Goal: Browse casually: Explore the website without a specific task or goal

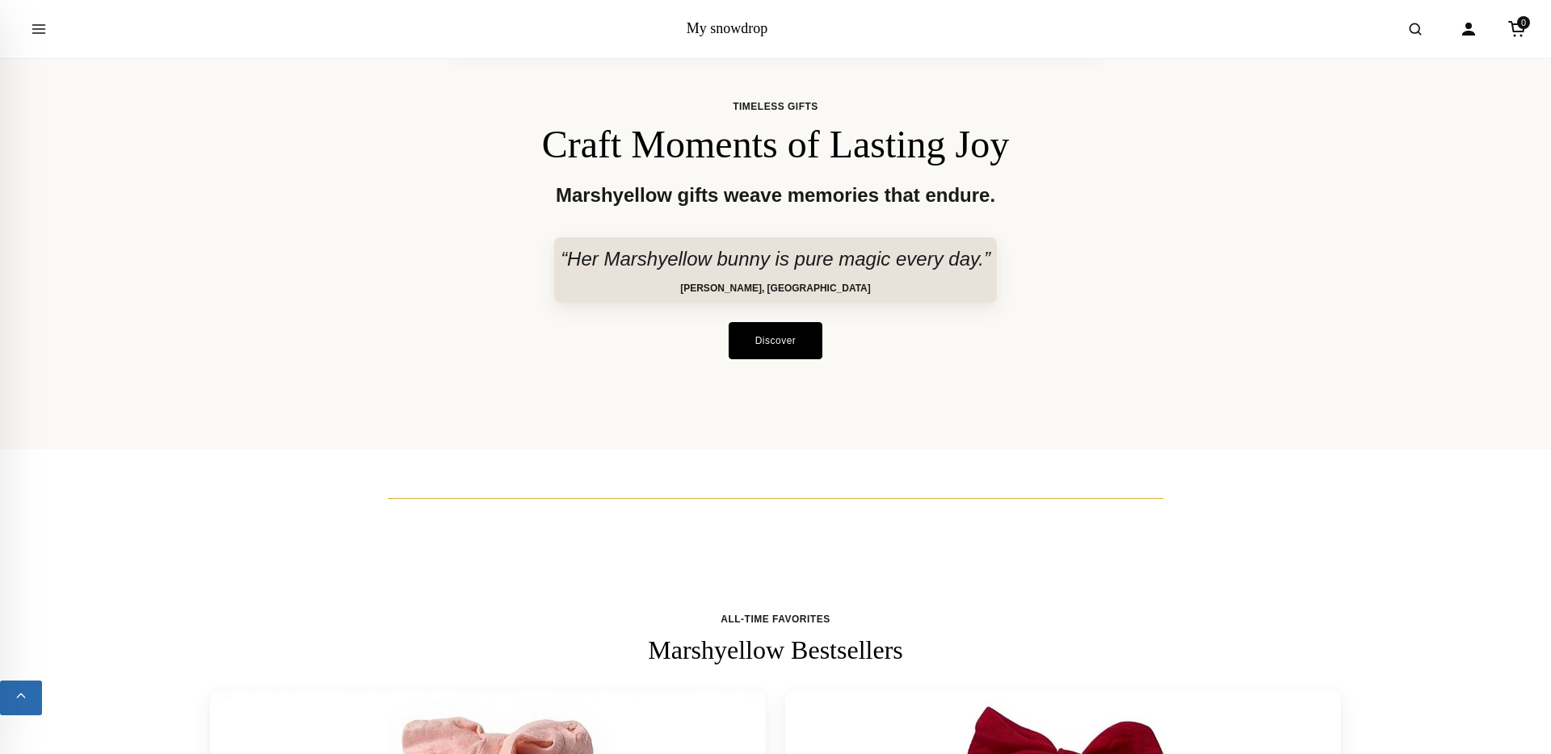
scroll to position [786, 0]
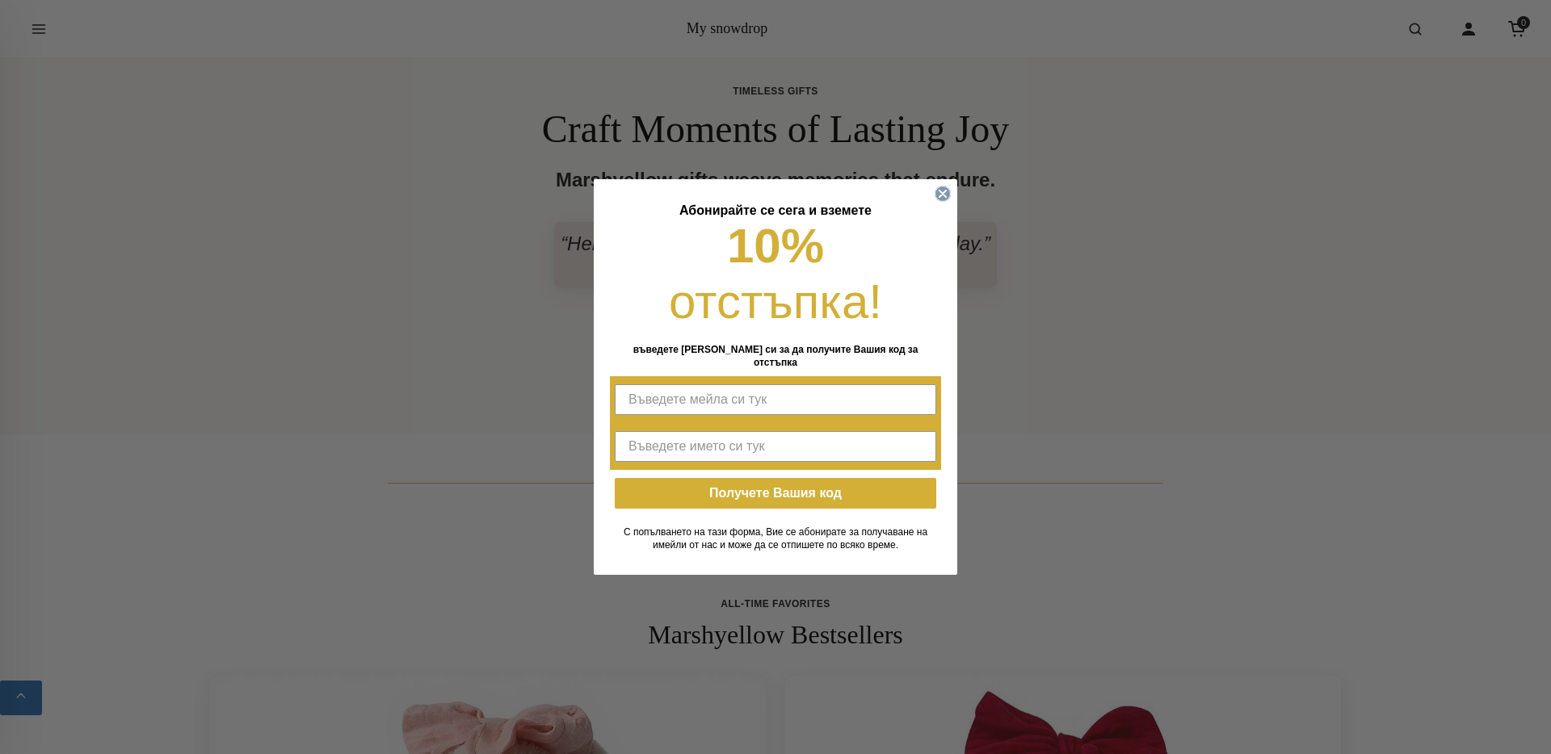
click at [944, 199] on circle "Close dialog" at bounding box center [942, 194] width 15 height 15
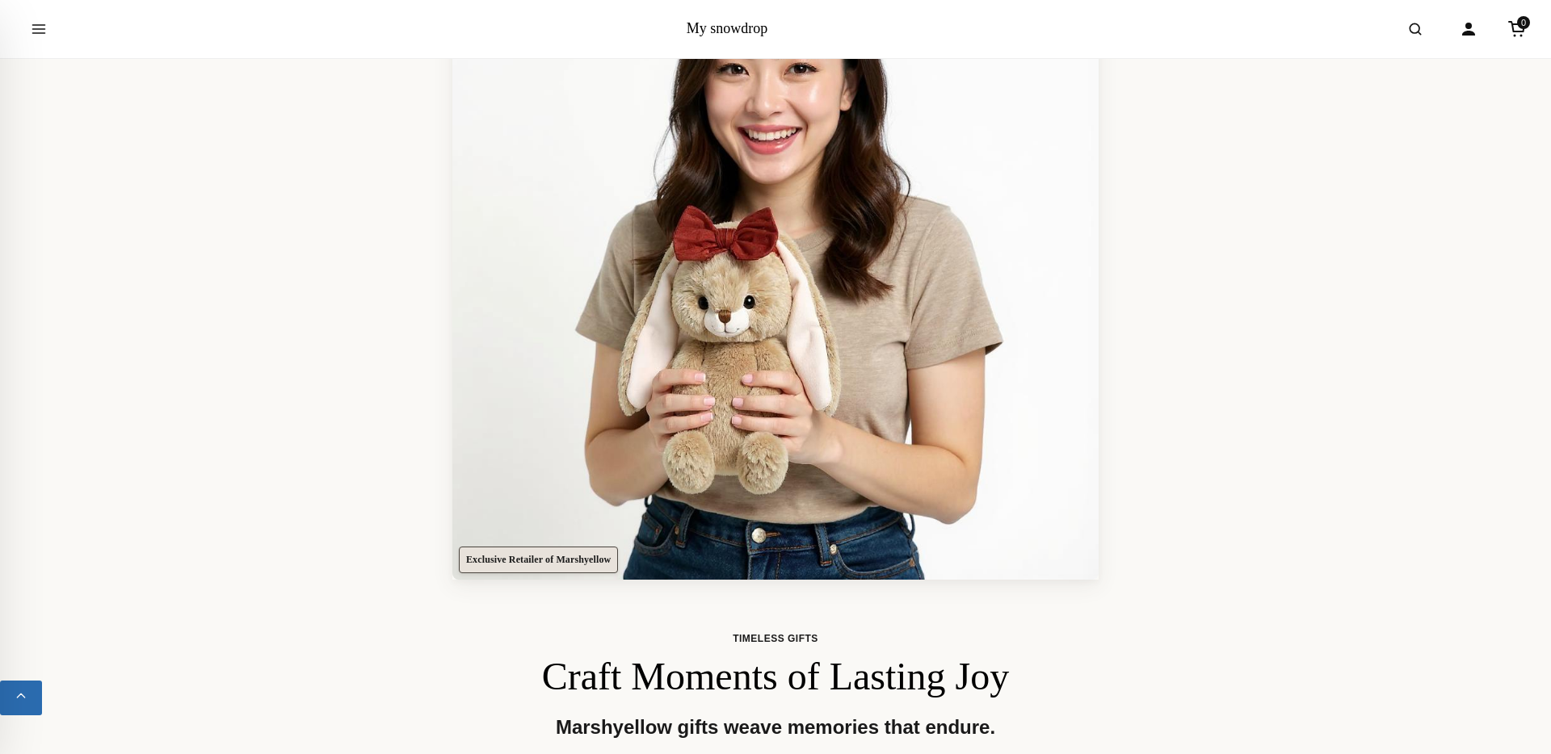
scroll to position [0, 0]
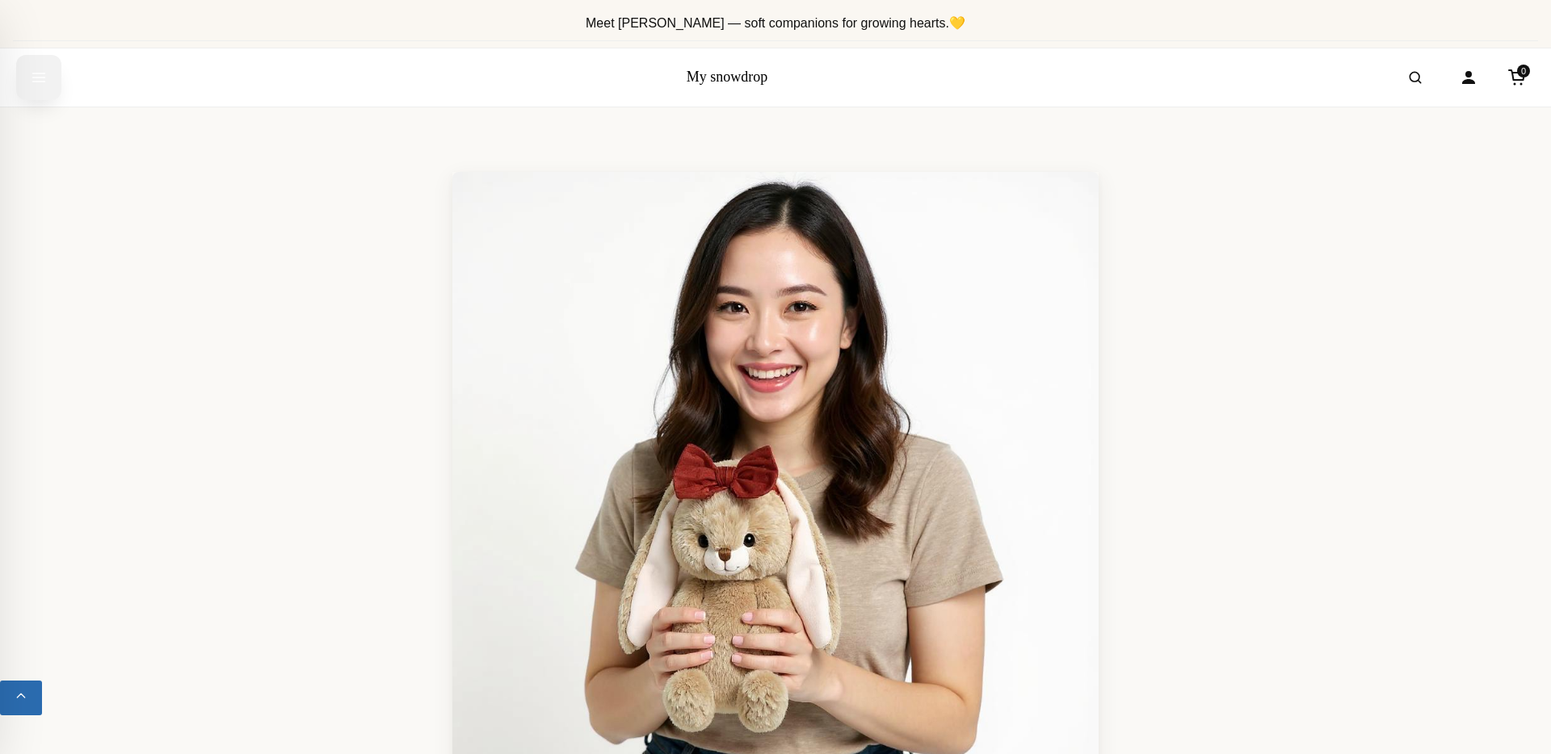
click at [44, 75] on icon "Open menu" at bounding box center [39, 77] width 16 height 29
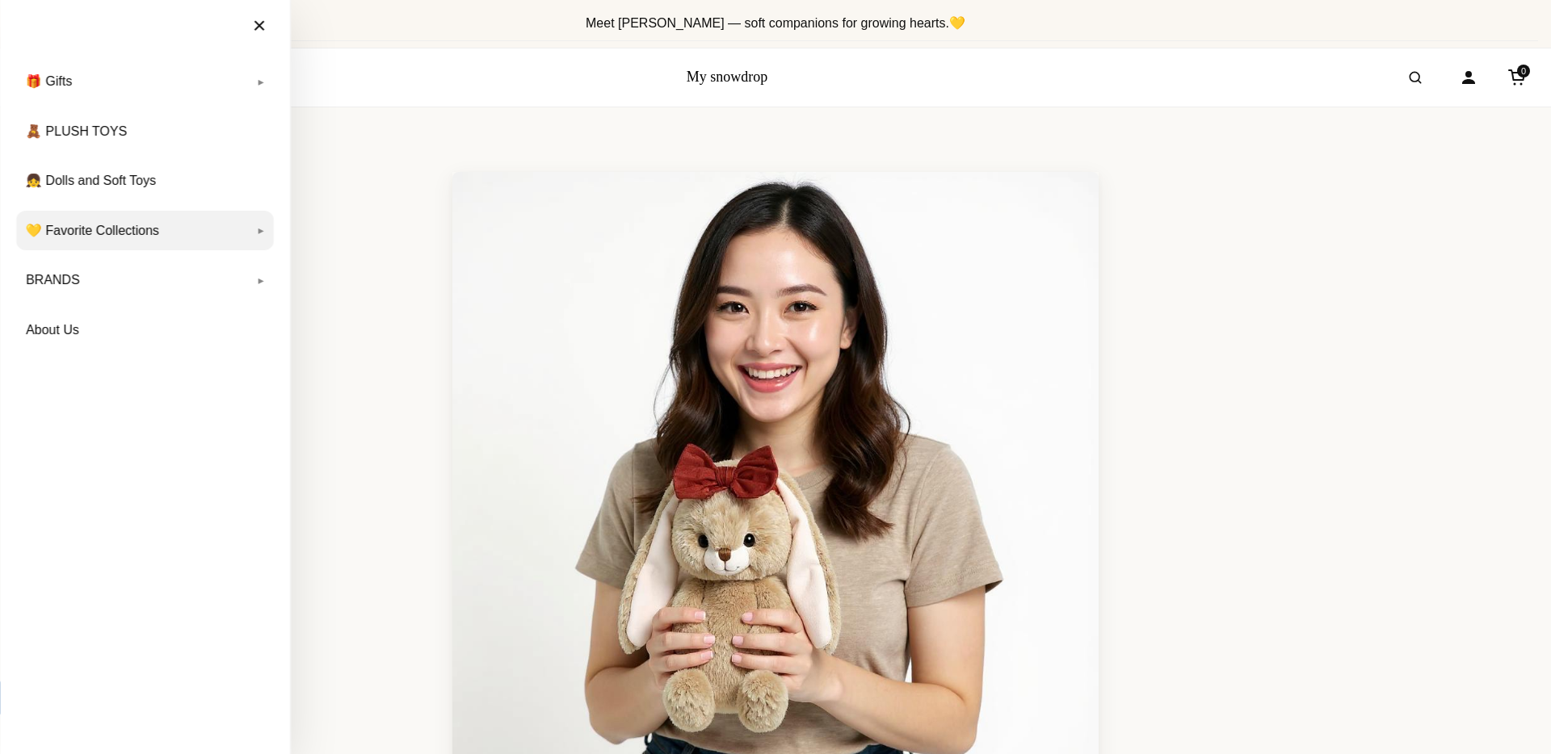
click at [149, 230] on link "💛 Favorite Collections" at bounding box center [145, 231] width 258 height 40
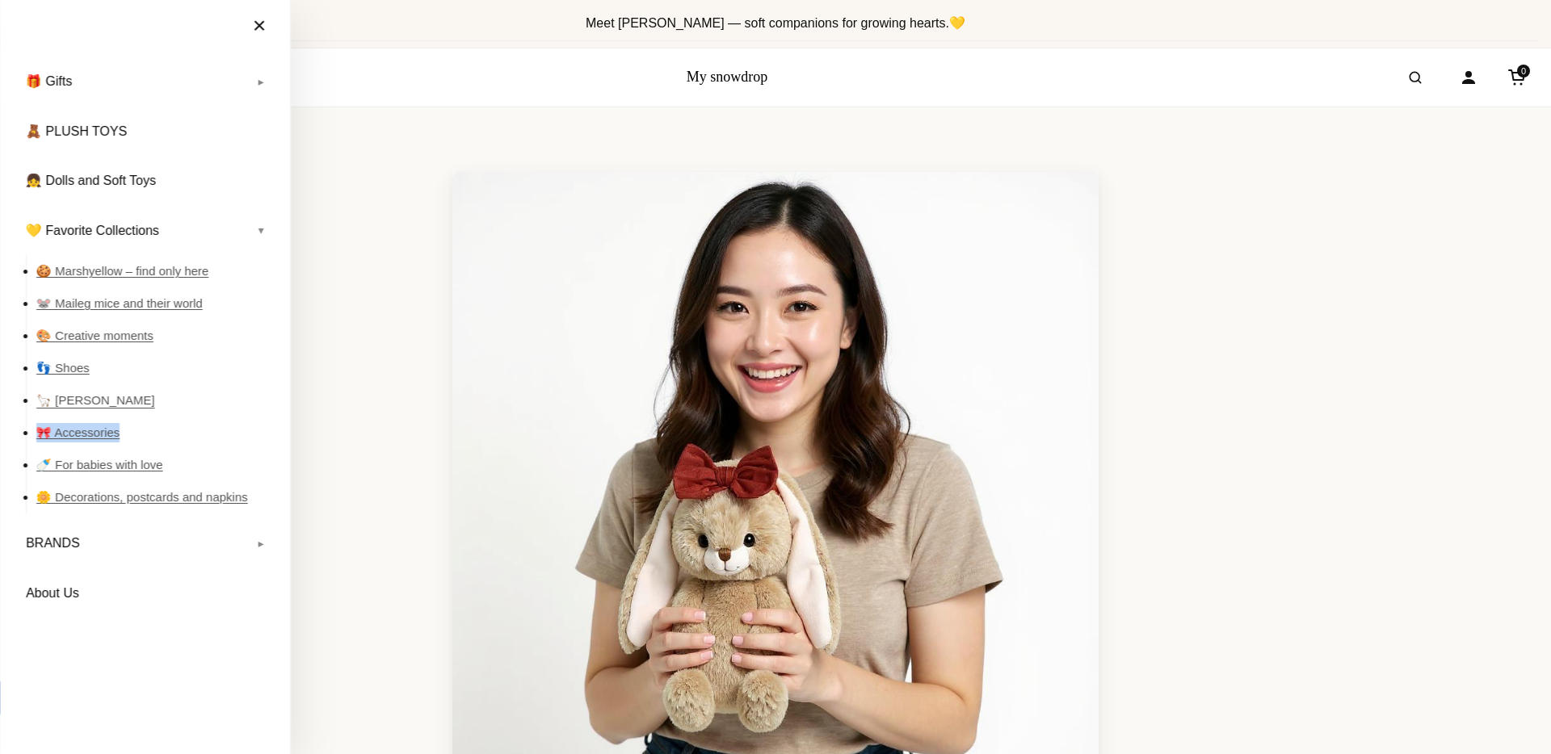
click at [103, 399] on link "🦙 [PERSON_NAME]" at bounding box center [154, 400] width 237 height 32
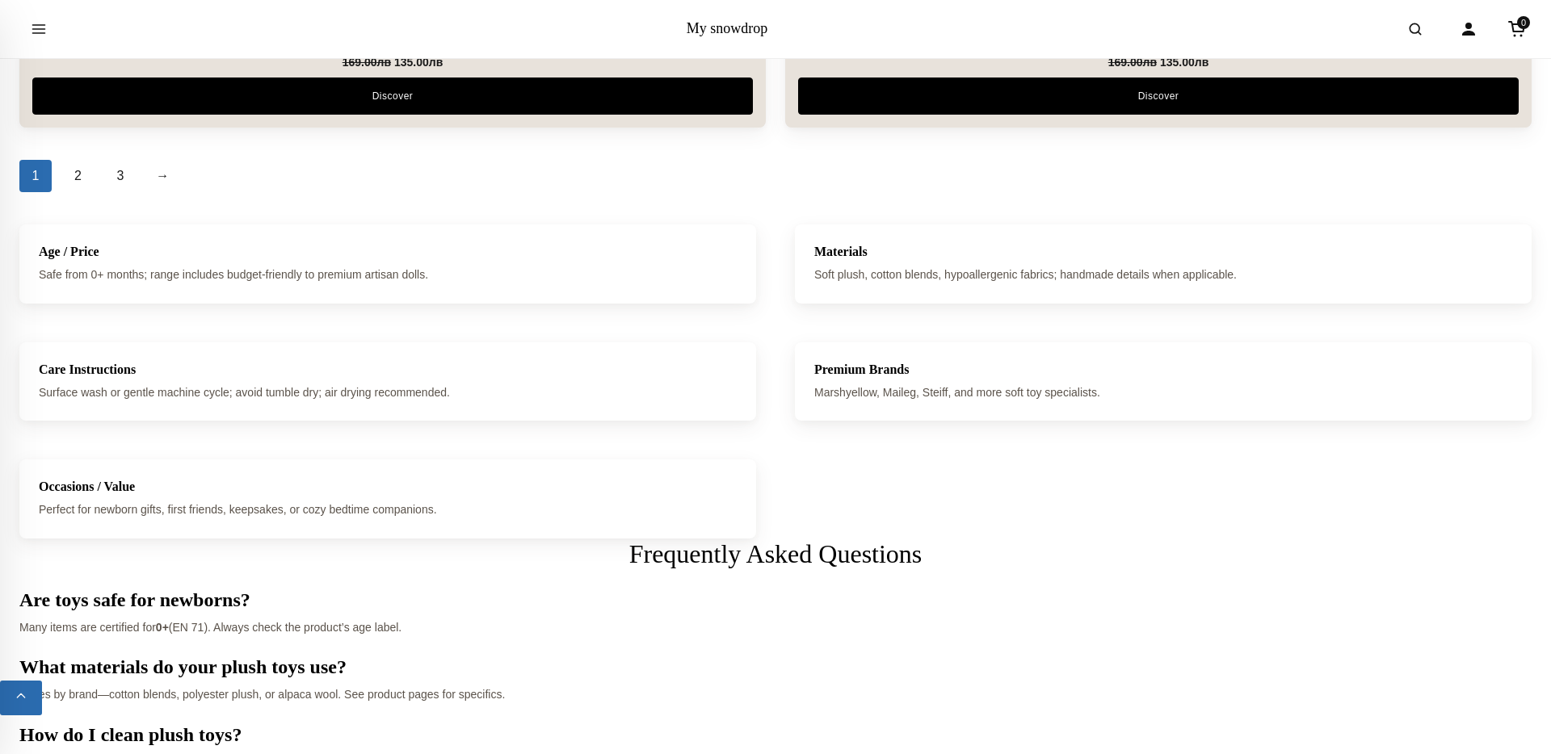
scroll to position [7313, 0]
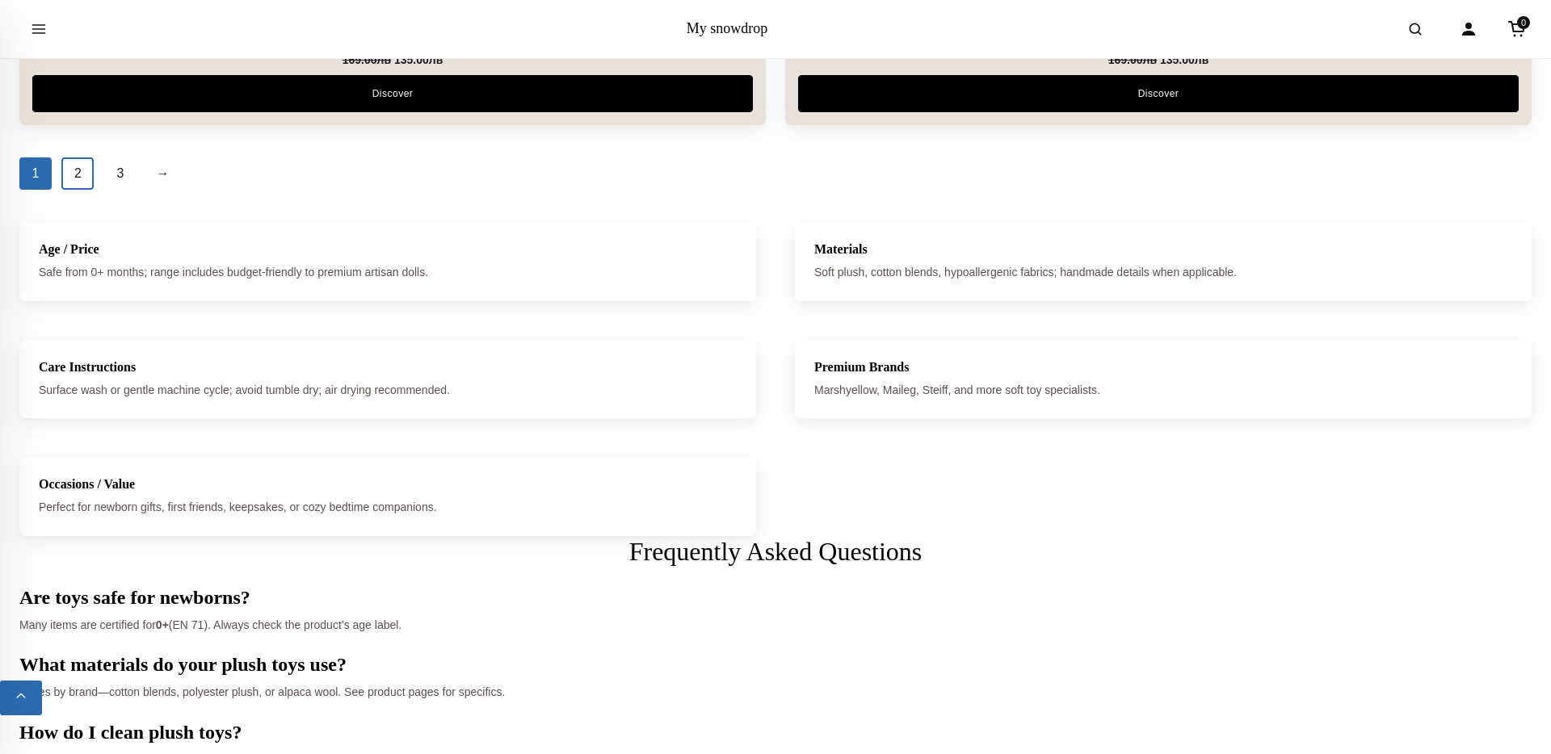
click at [83, 181] on link "2" at bounding box center [77, 173] width 32 height 32
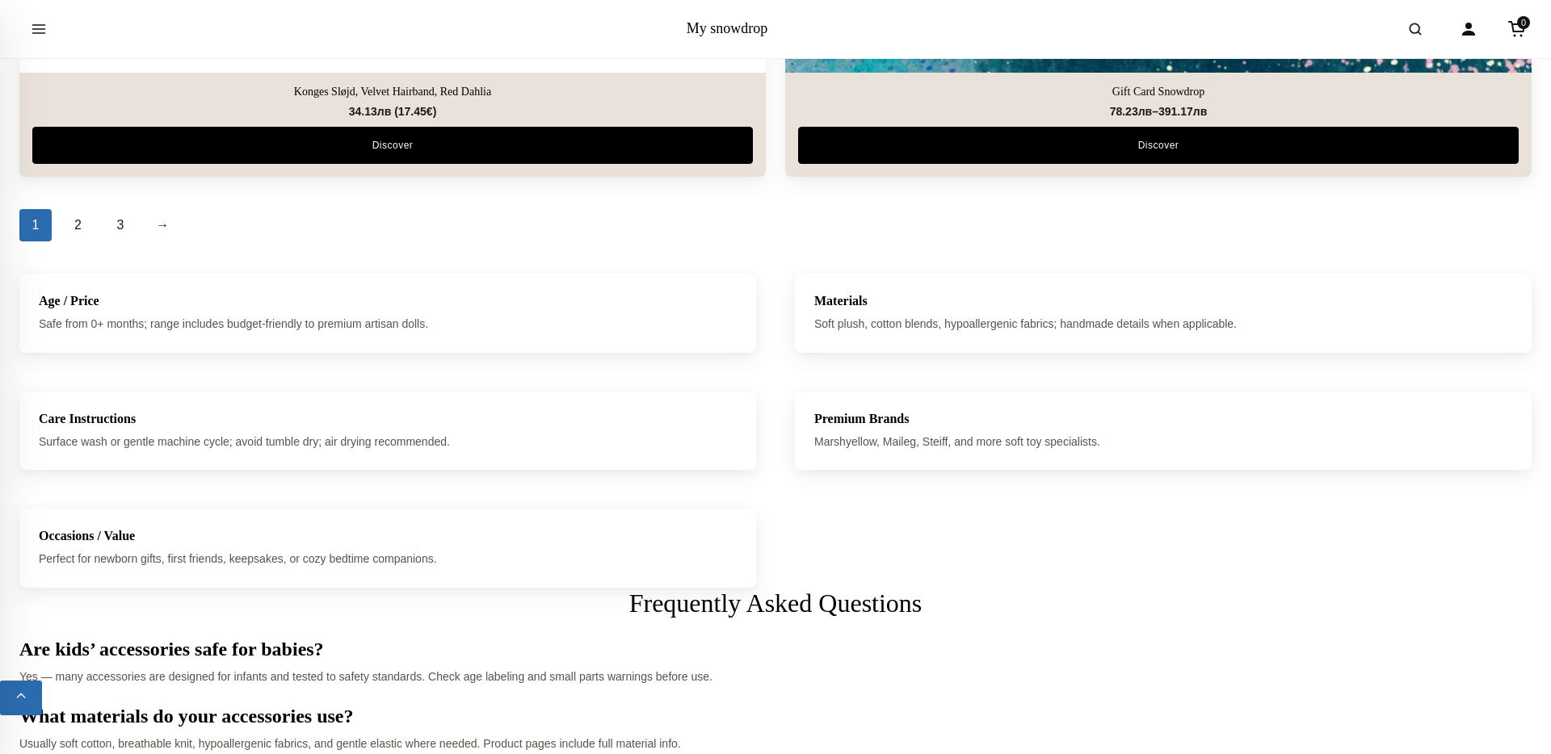
scroll to position [7472, 0]
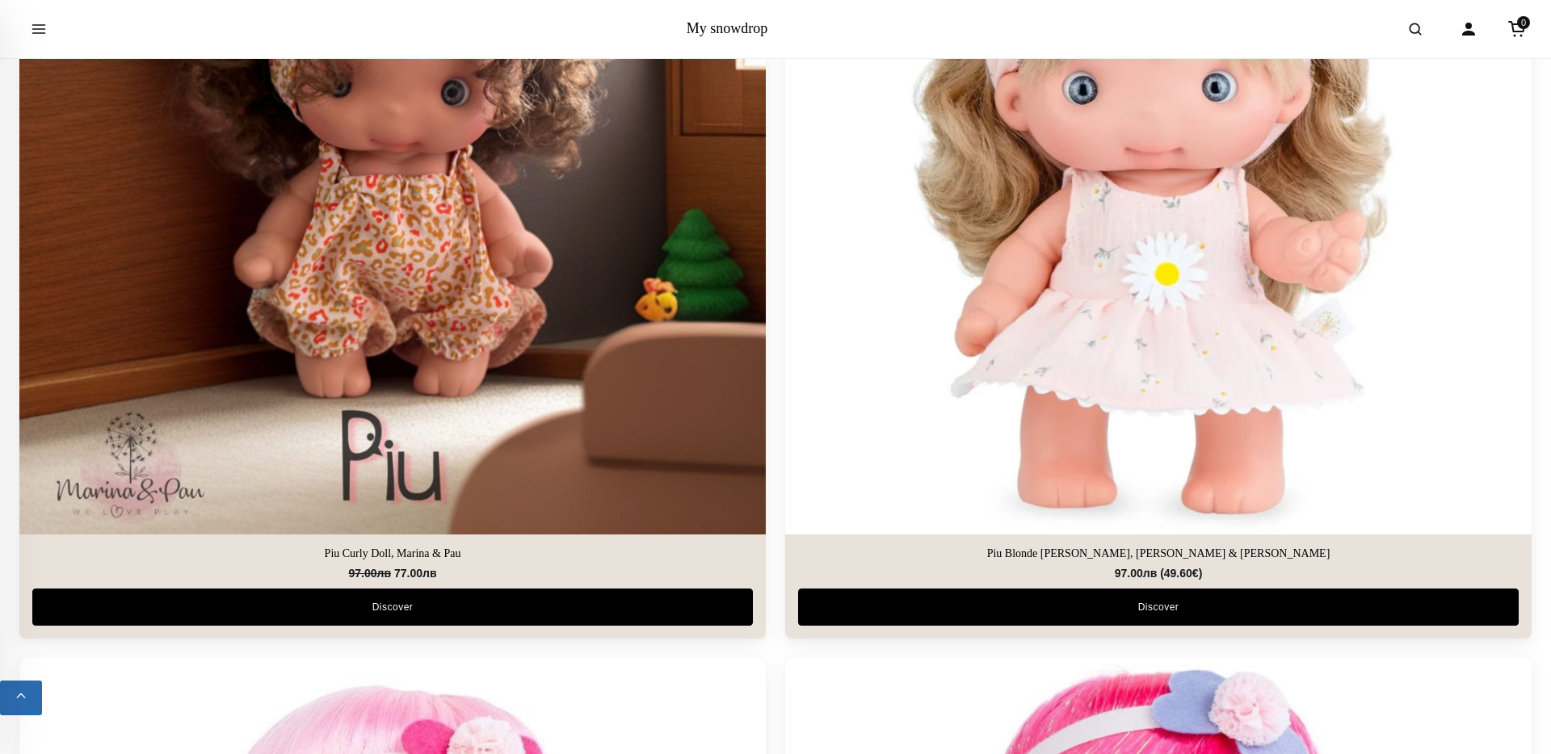
scroll to position [1422, 0]
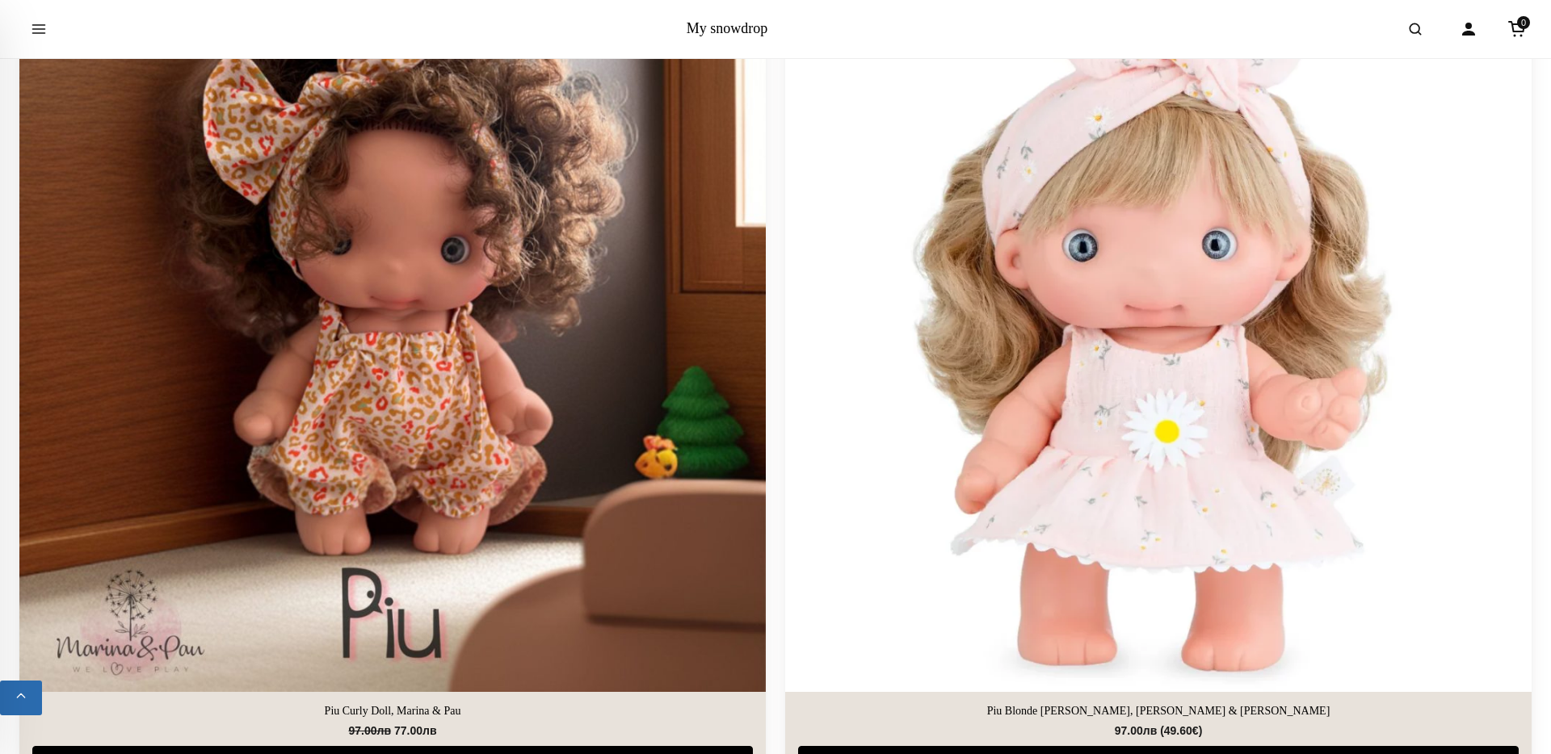
click at [408, 212] on img at bounding box center [392, 319] width 746 height 746
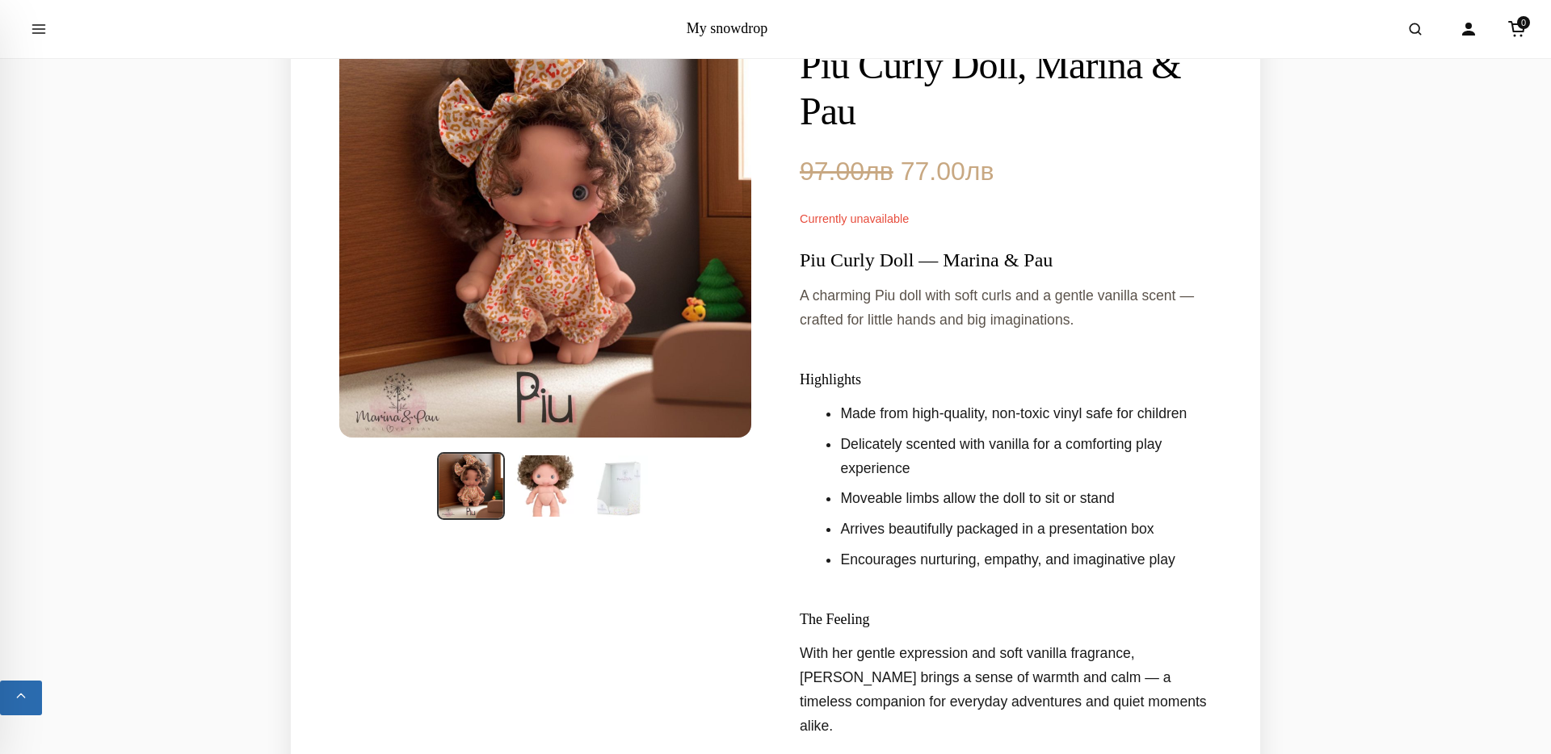
scroll to position [163, 0]
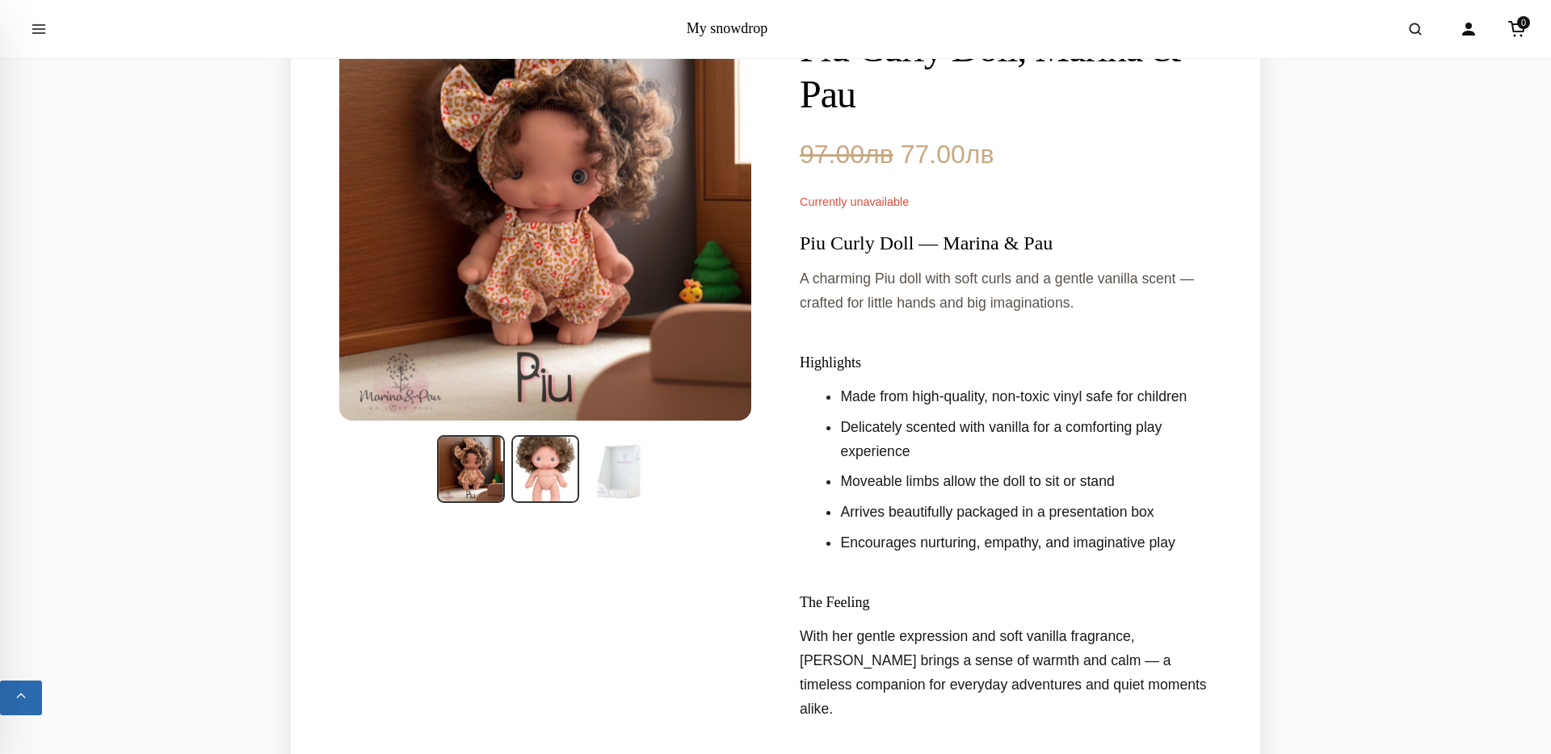
click at [543, 449] on img at bounding box center [545, 469] width 68 height 68
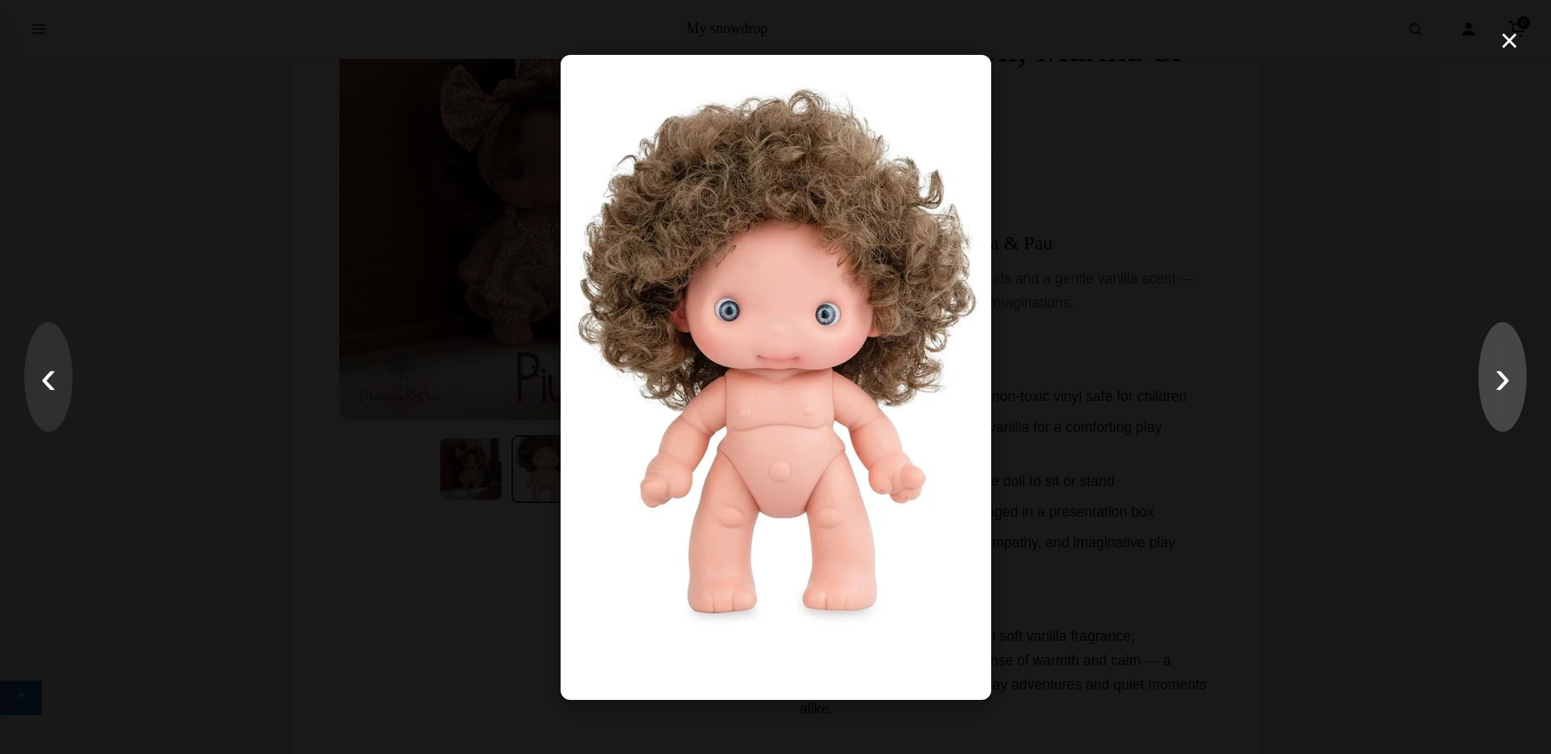
click at [1494, 371] on button "›" at bounding box center [1502, 377] width 48 height 110
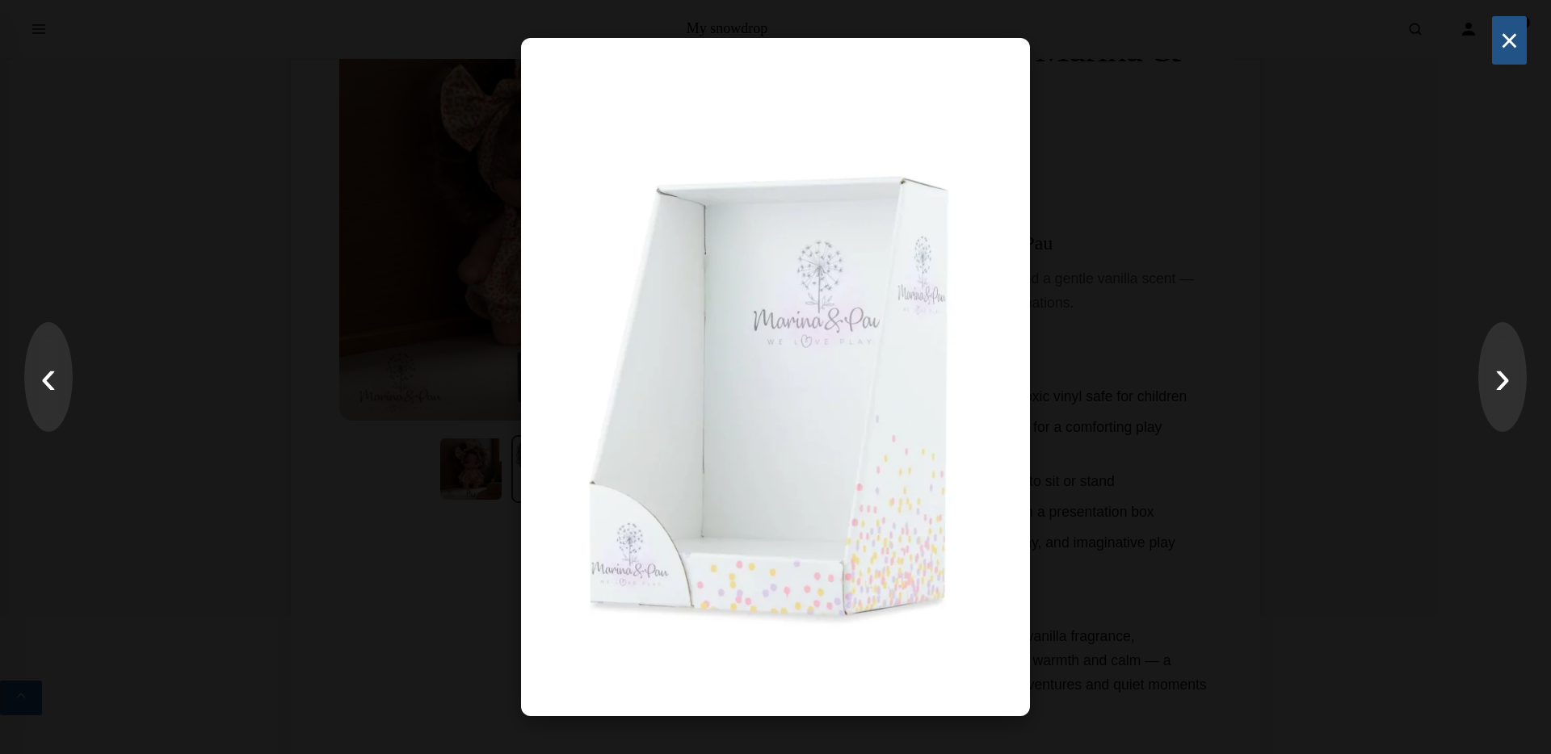
click at [1509, 36] on button "×" at bounding box center [1509, 40] width 35 height 48
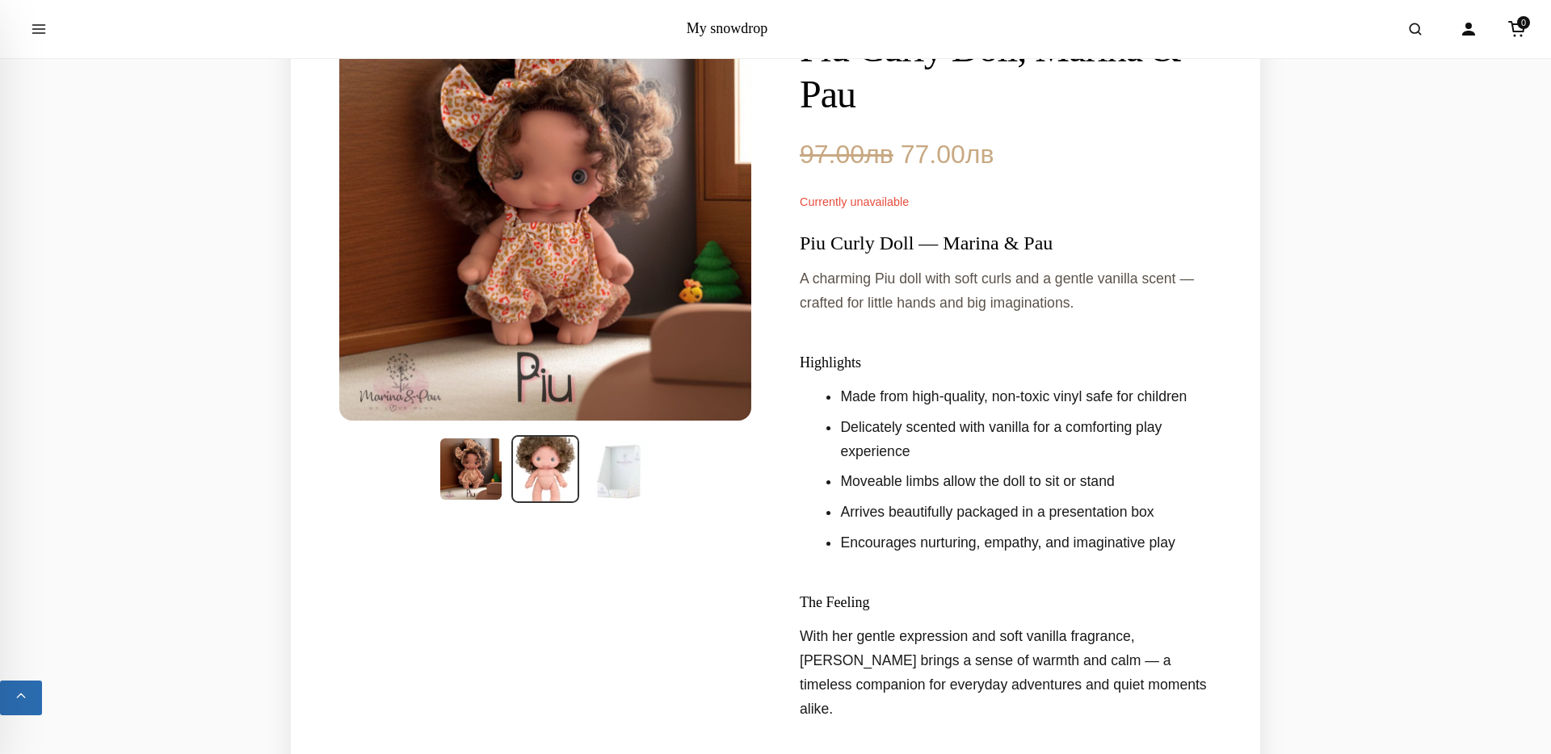
scroll to position [0, 0]
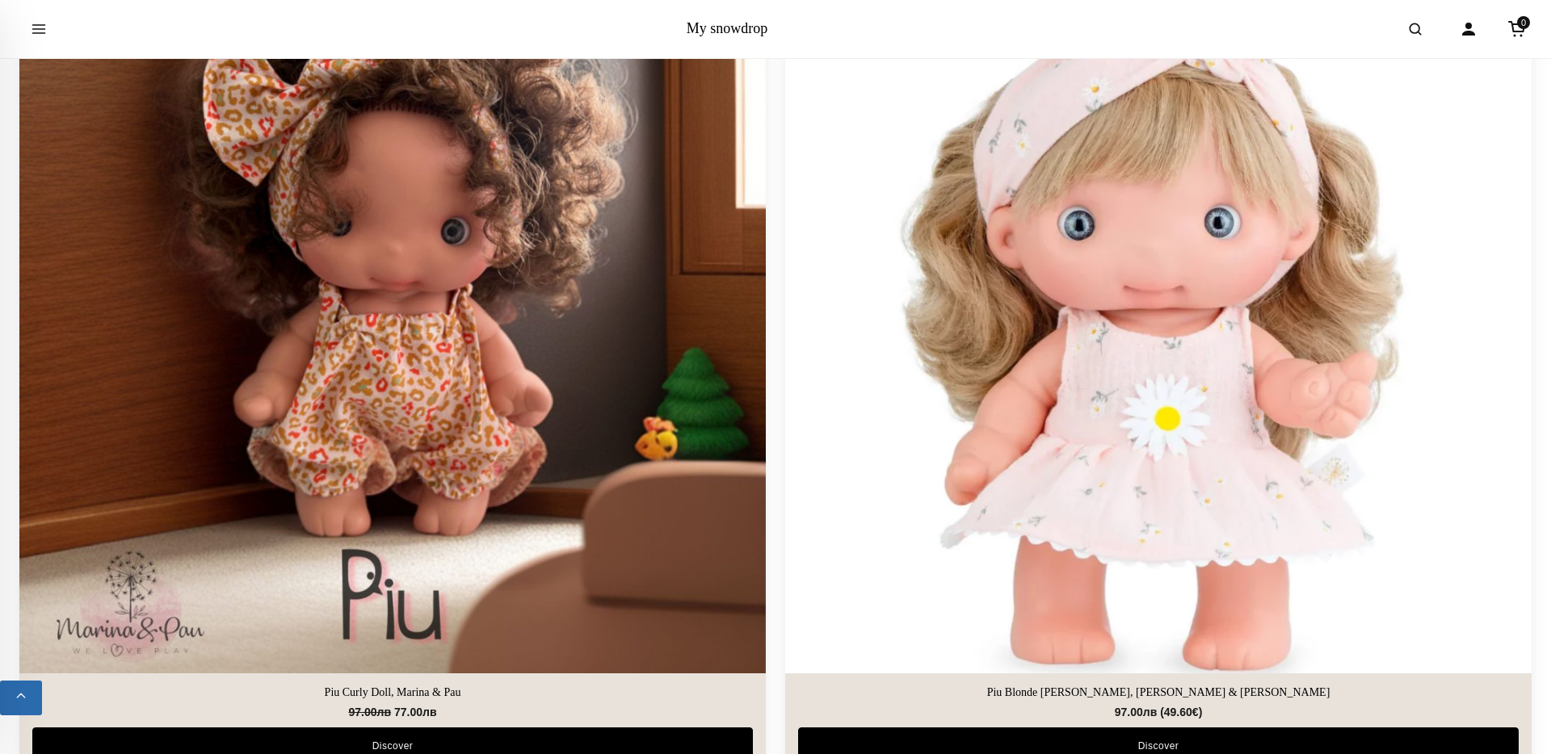
click at [1079, 384] on img at bounding box center [1157, 300] width 783 height 783
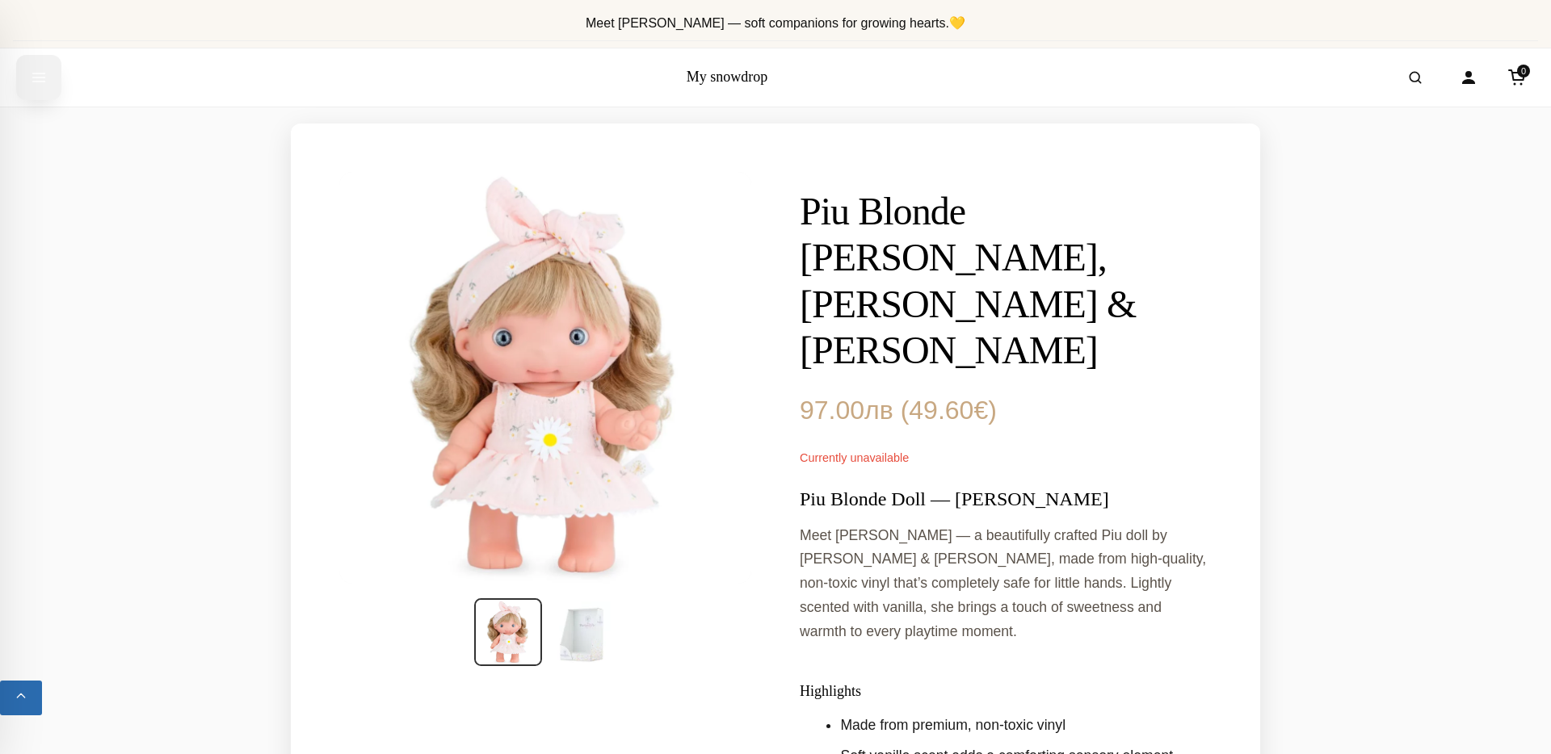
click at [31, 82] on icon "Open menu" at bounding box center [39, 77] width 16 height 29
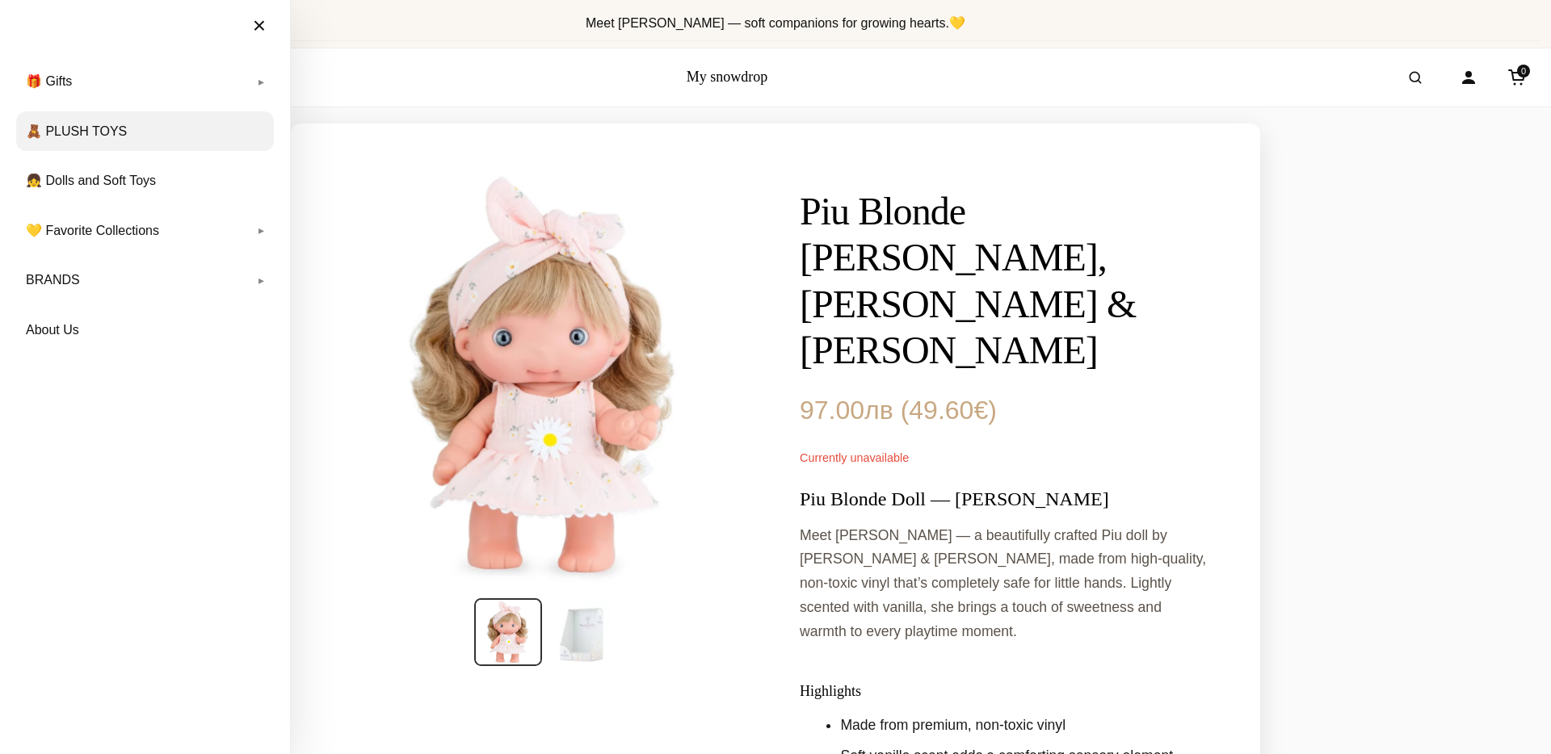
click at [115, 134] on link "🧸 PLUSH TOYS" at bounding box center [145, 131] width 258 height 40
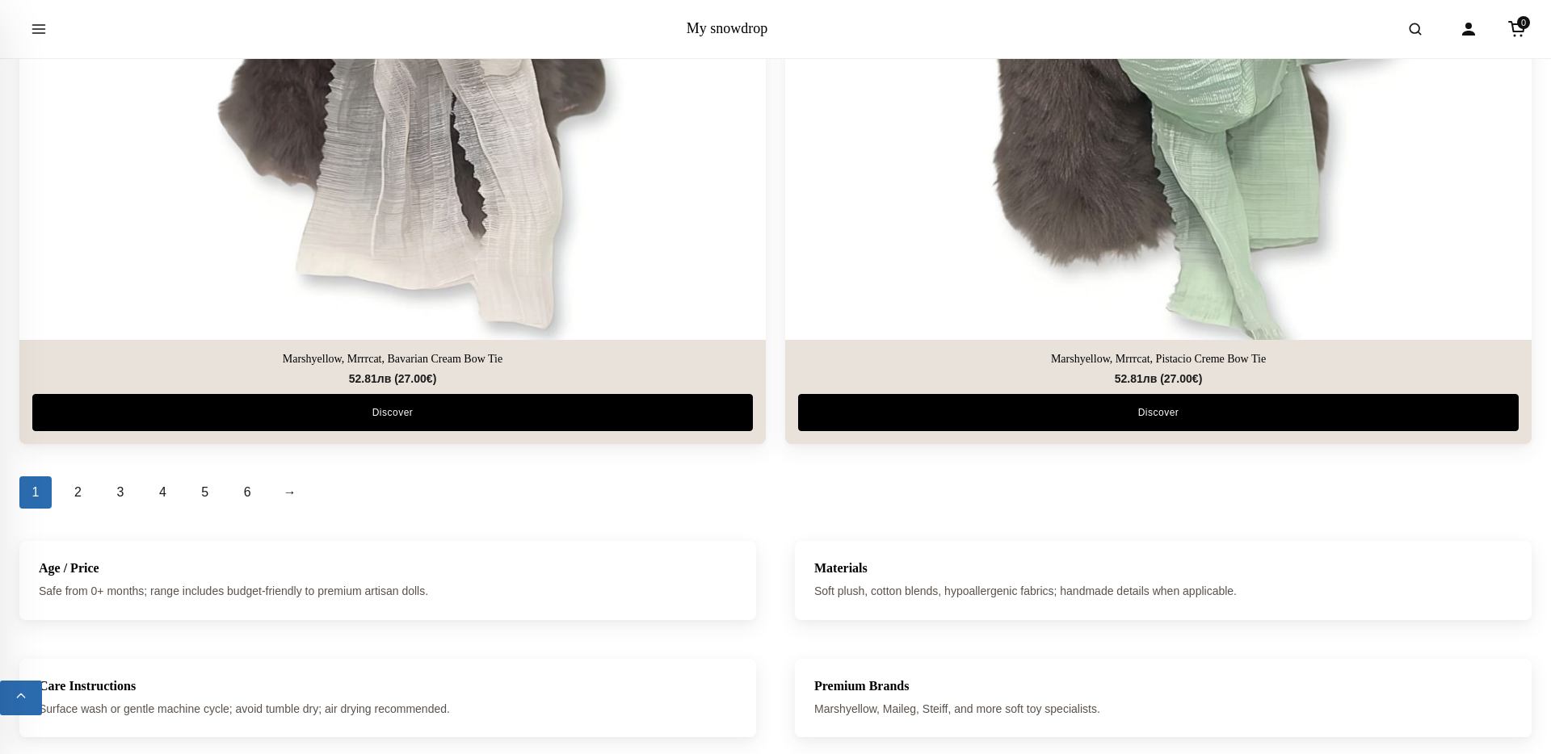
scroll to position [7013, 0]
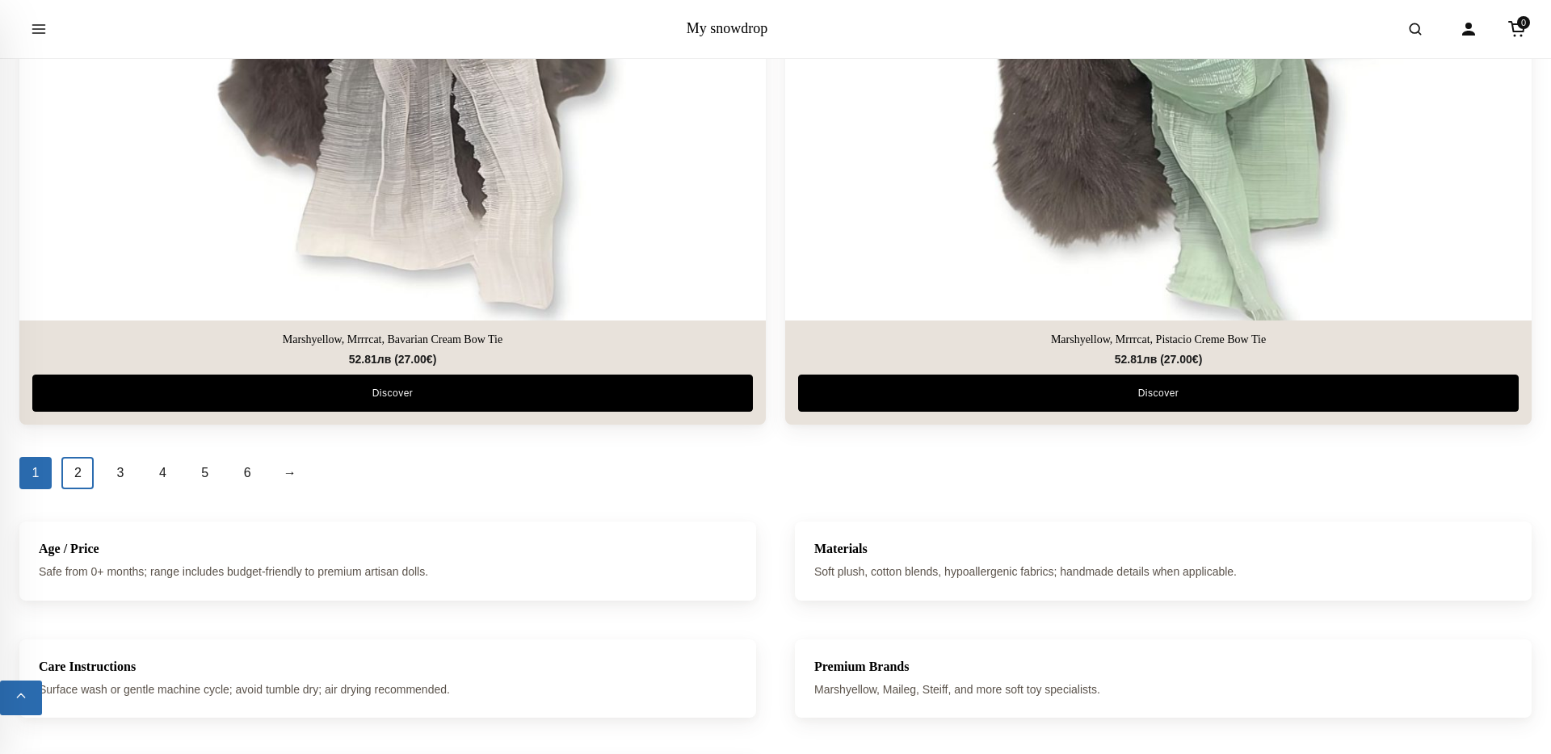
click at [81, 475] on link "2" at bounding box center [77, 473] width 32 height 32
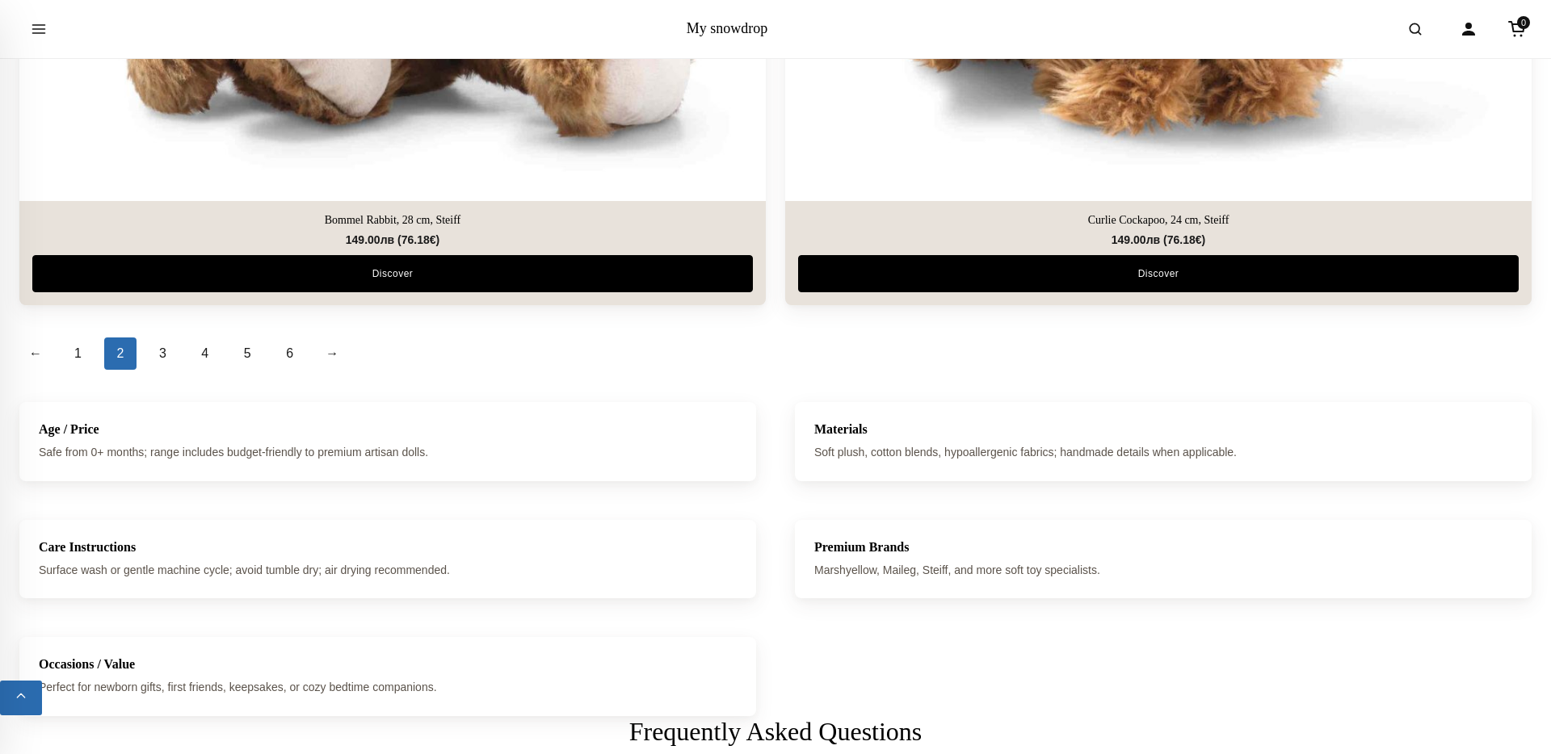
scroll to position [7261, 0]
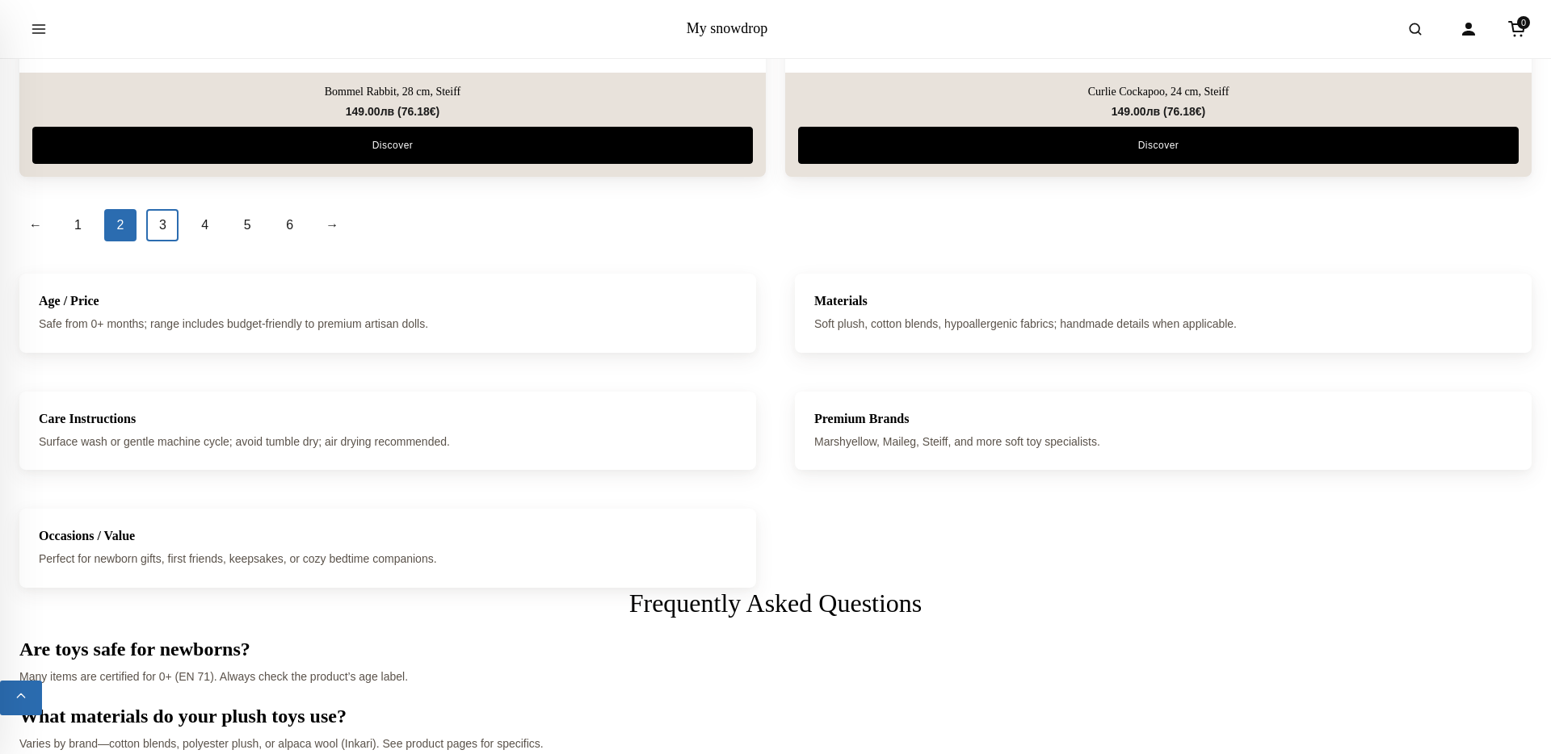
click at [170, 223] on link "3" at bounding box center [162, 225] width 32 height 32
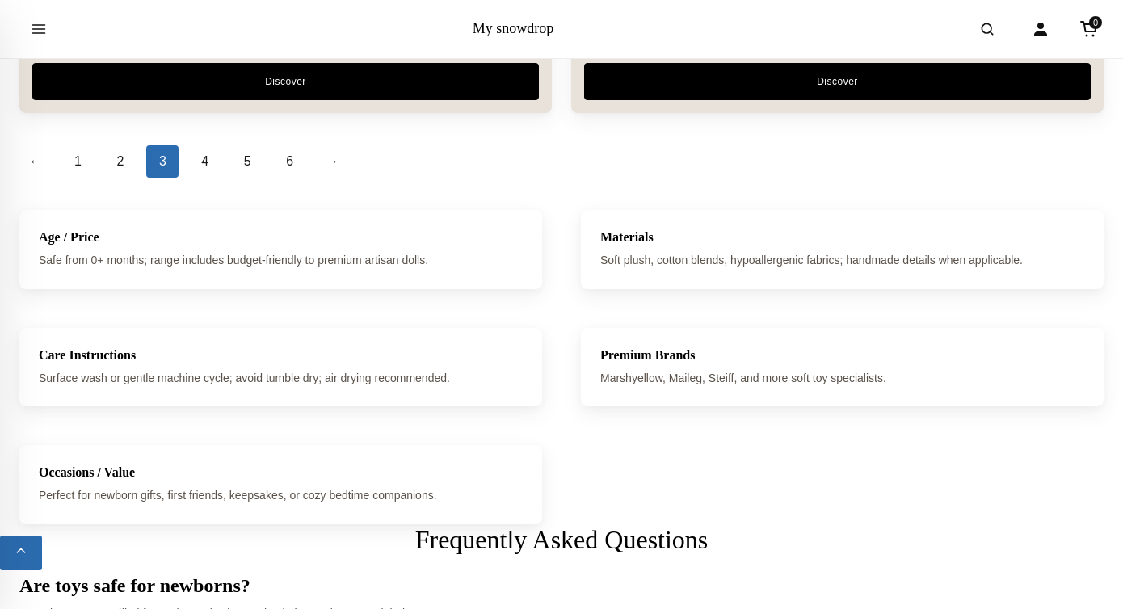
scroll to position [5605, 0]
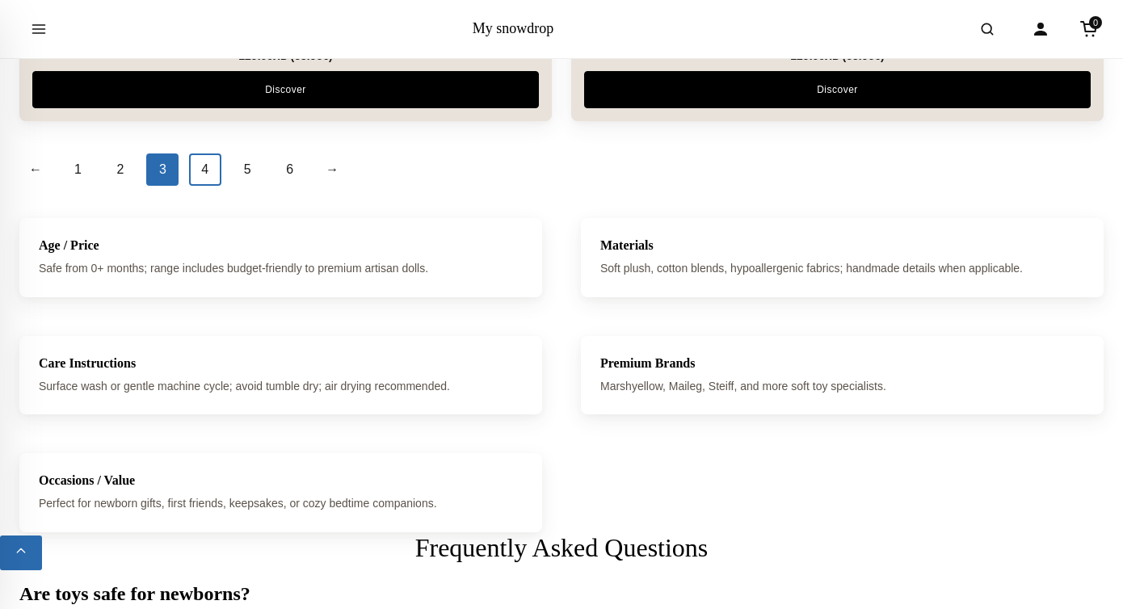
click at [200, 174] on link "4" at bounding box center [205, 169] width 32 height 32
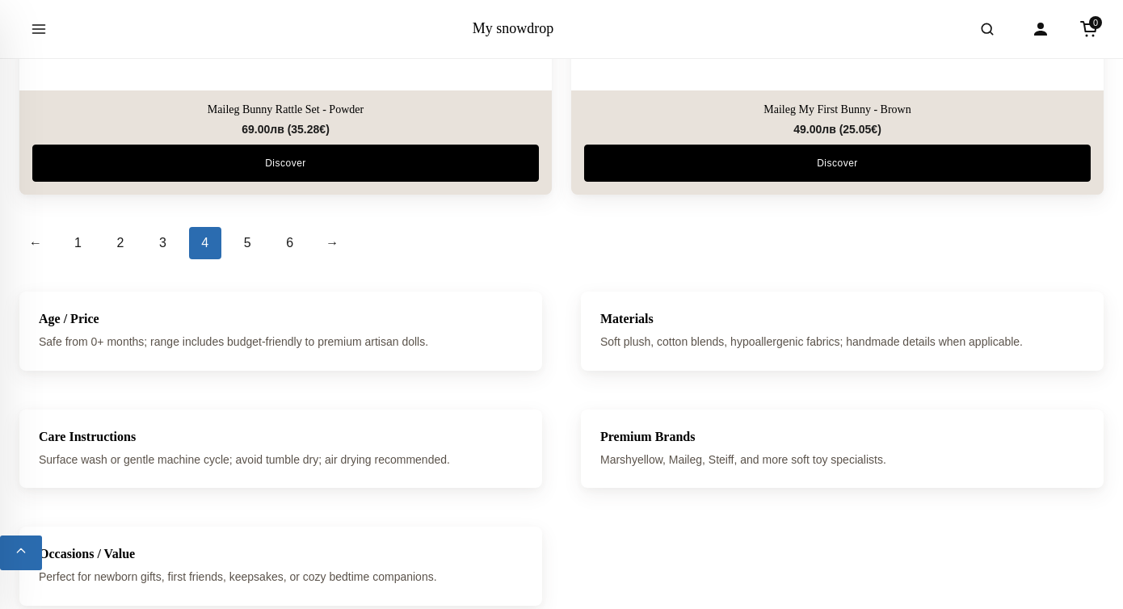
scroll to position [5529, 0]
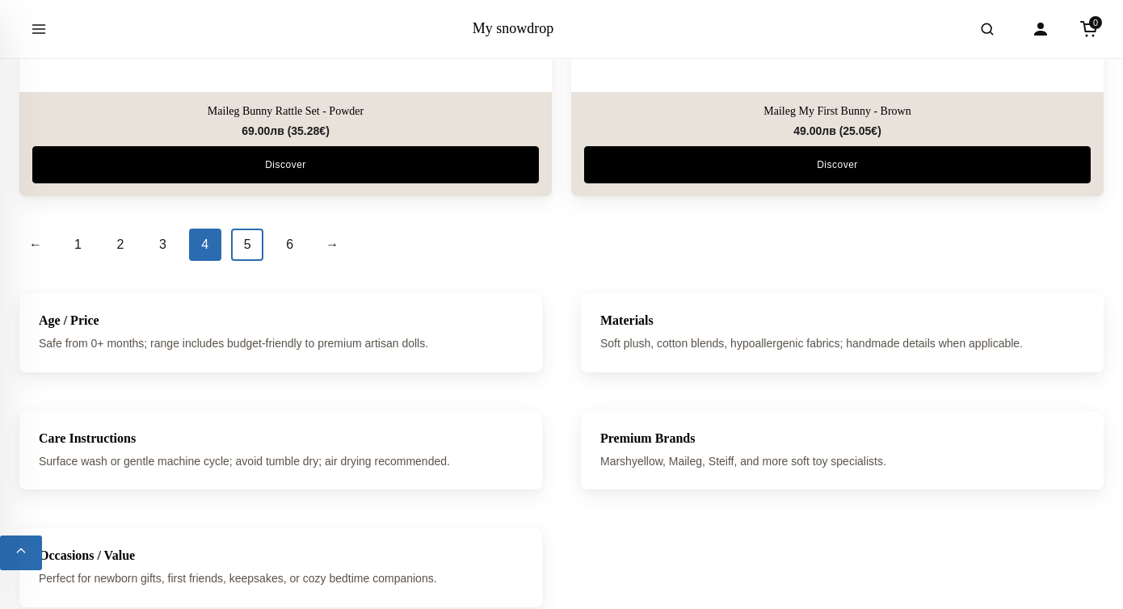
click at [248, 237] on link "5" at bounding box center [247, 245] width 32 height 32
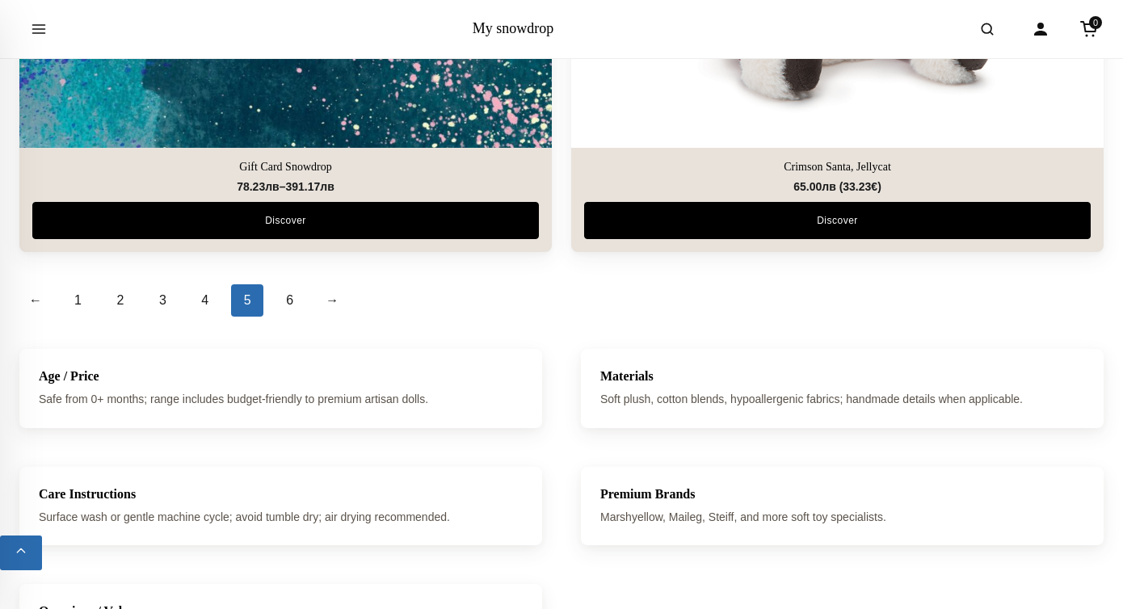
scroll to position [5684, 0]
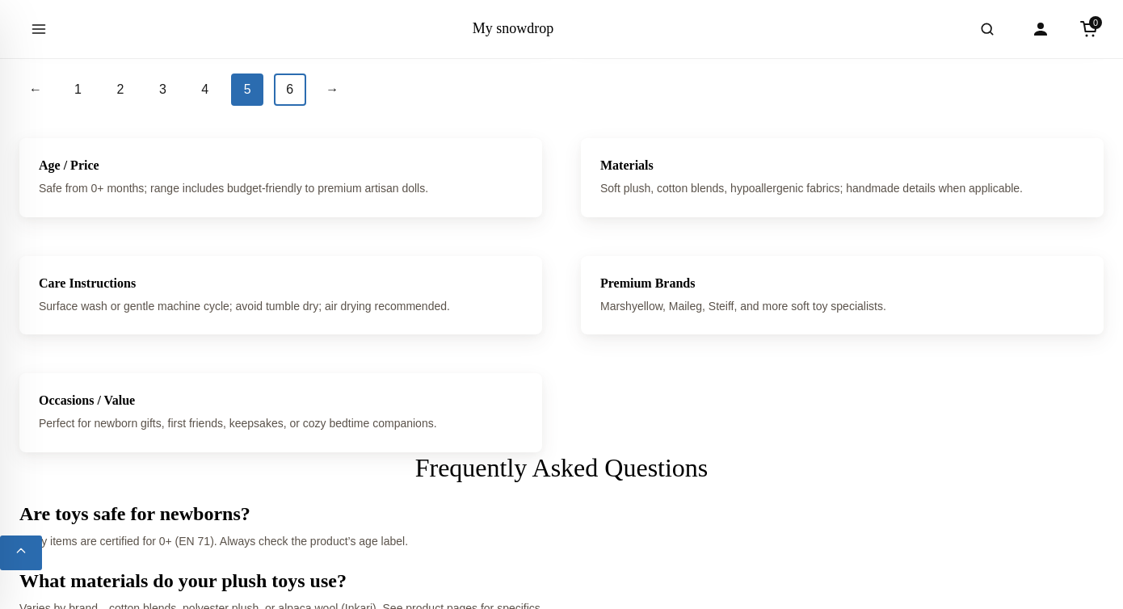
click at [294, 84] on link "6" at bounding box center [290, 89] width 32 height 32
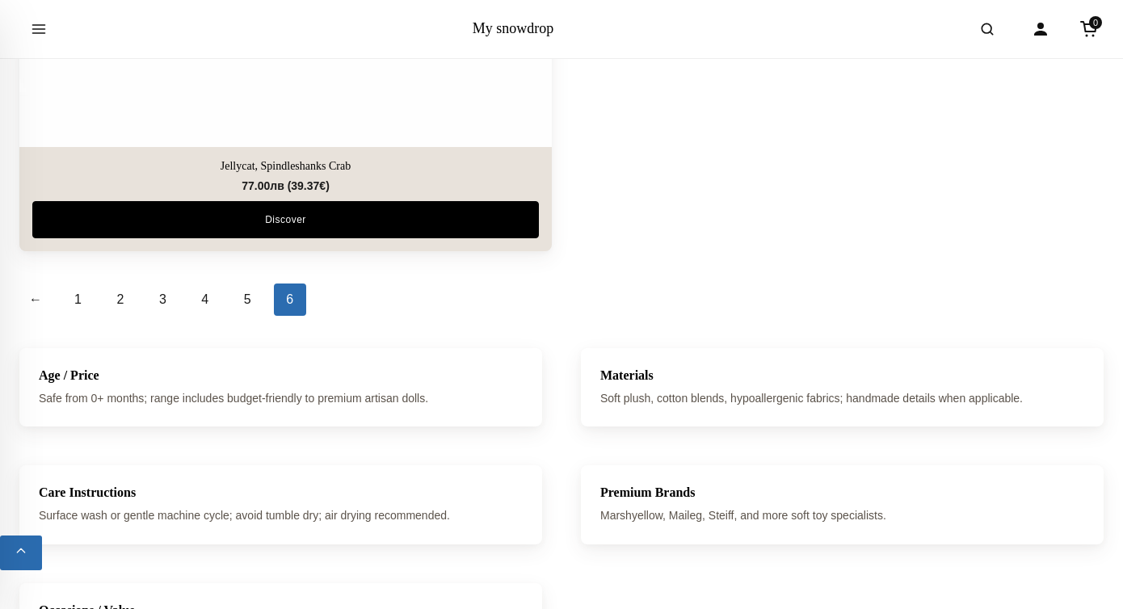
scroll to position [4187, 0]
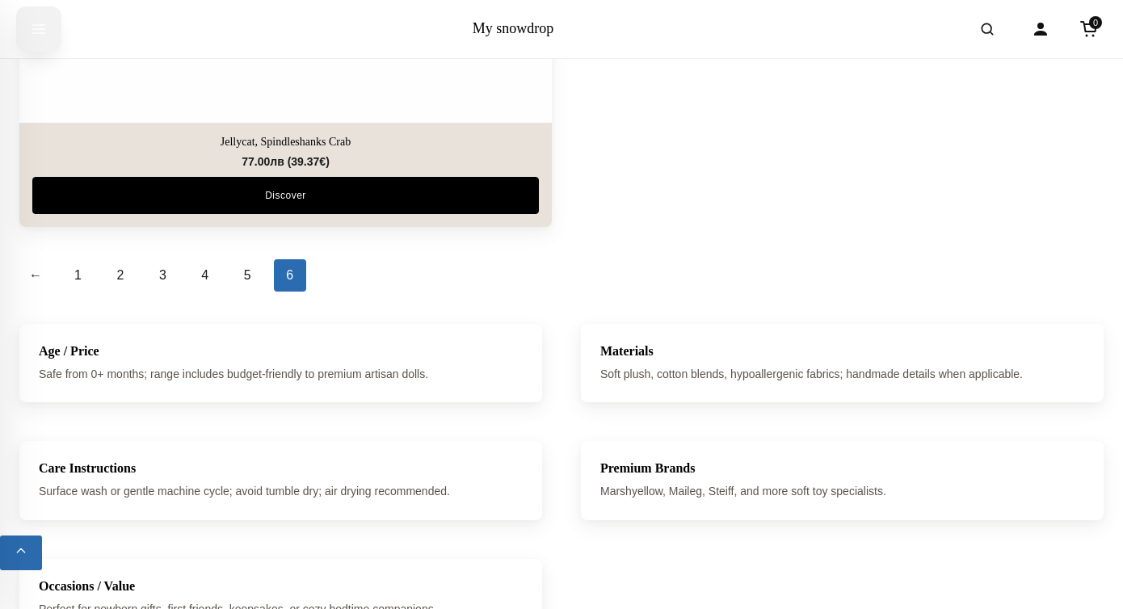
click at [37, 27] on icon "Open menu" at bounding box center [39, 29] width 16 height 29
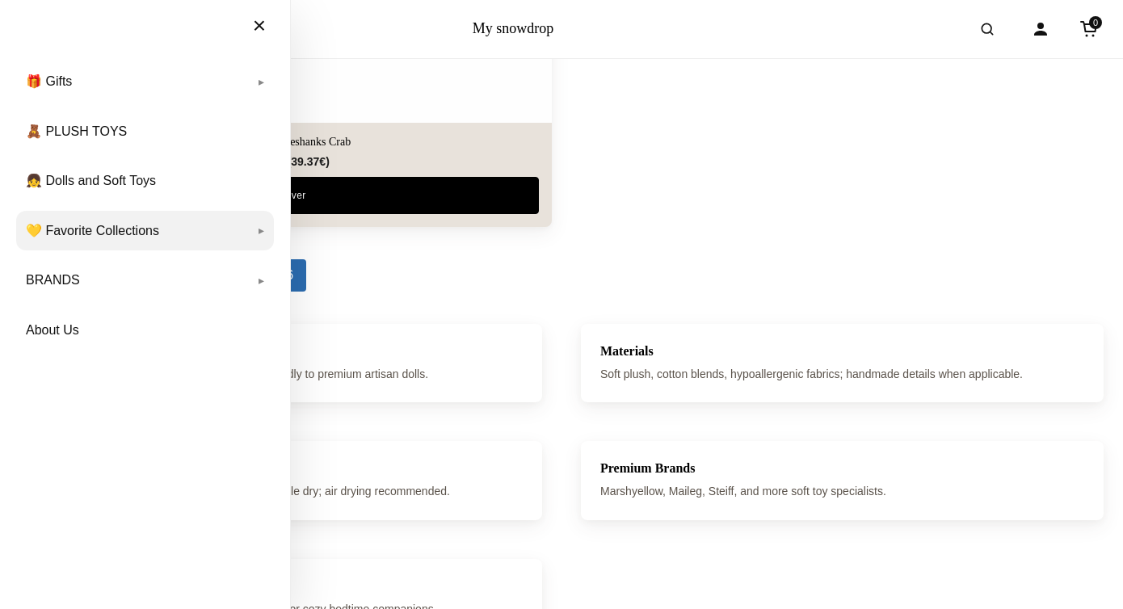
click at [122, 233] on link "💛 Favorite Collections" at bounding box center [145, 231] width 258 height 40
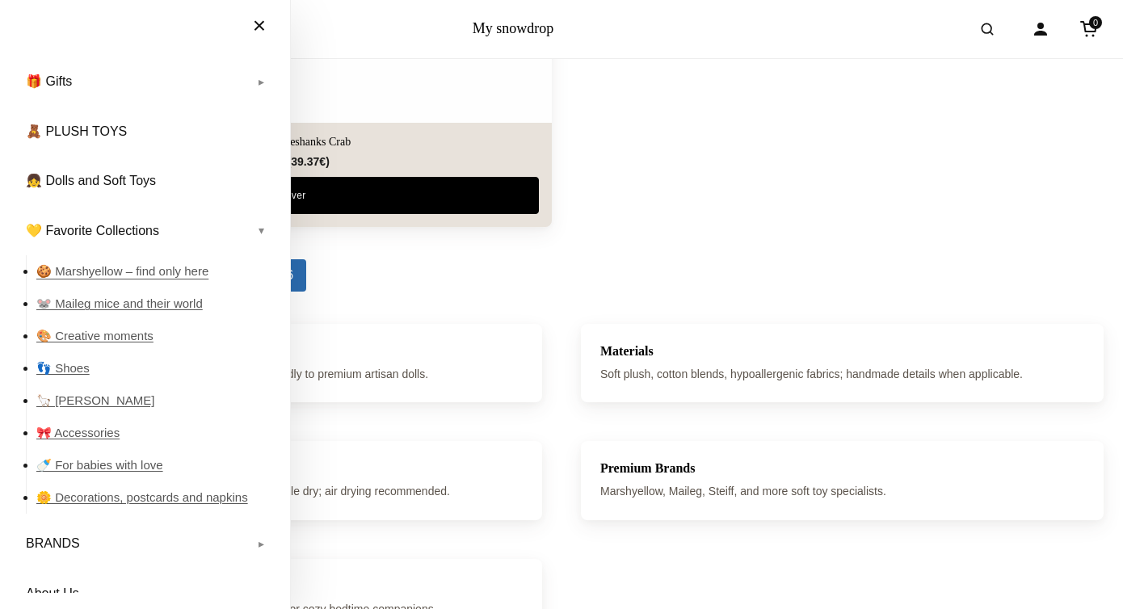
click at [125, 278] on link "🍪 Marshyellow – find only here" at bounding box center [154, 271] width 237 height 32
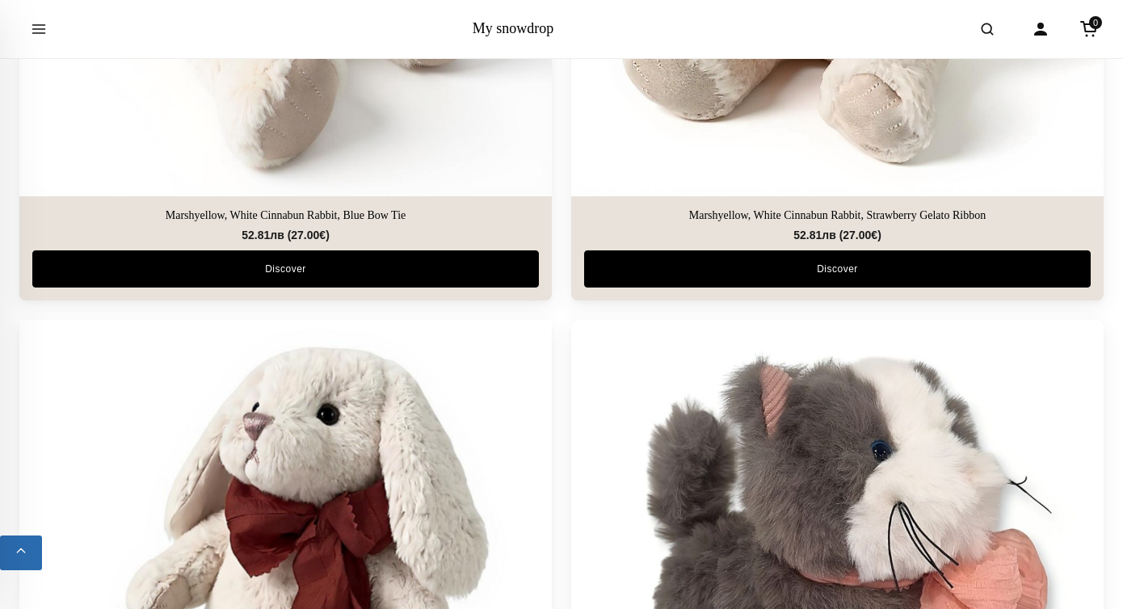
scroll to position [4351, 0]
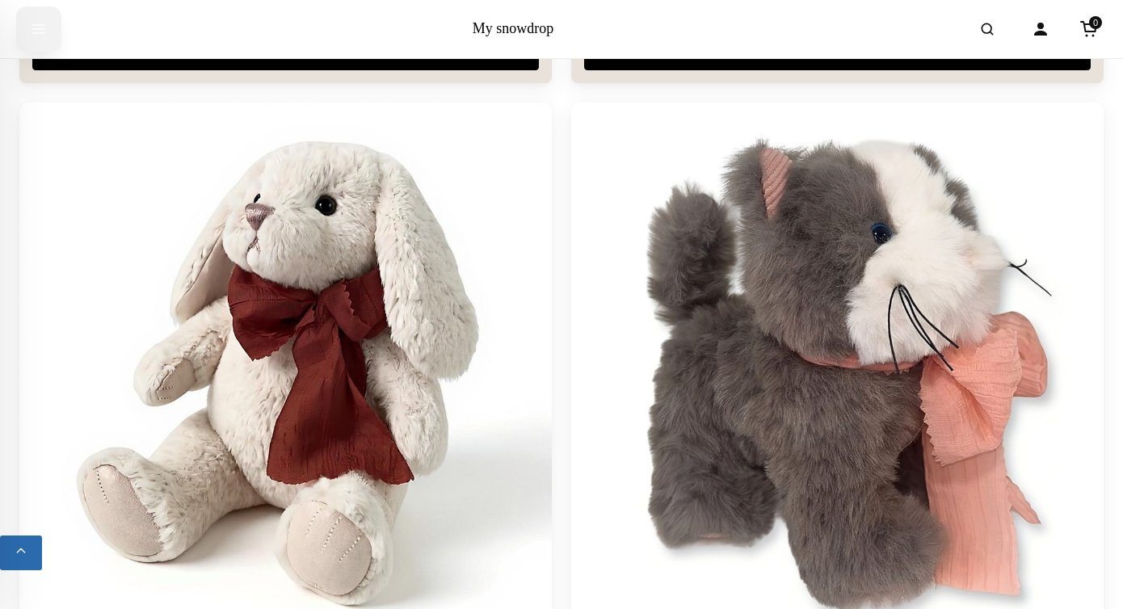
click at [36, 27] on icon "Open menu" at bounding box center [39, 29] width 16 height 29
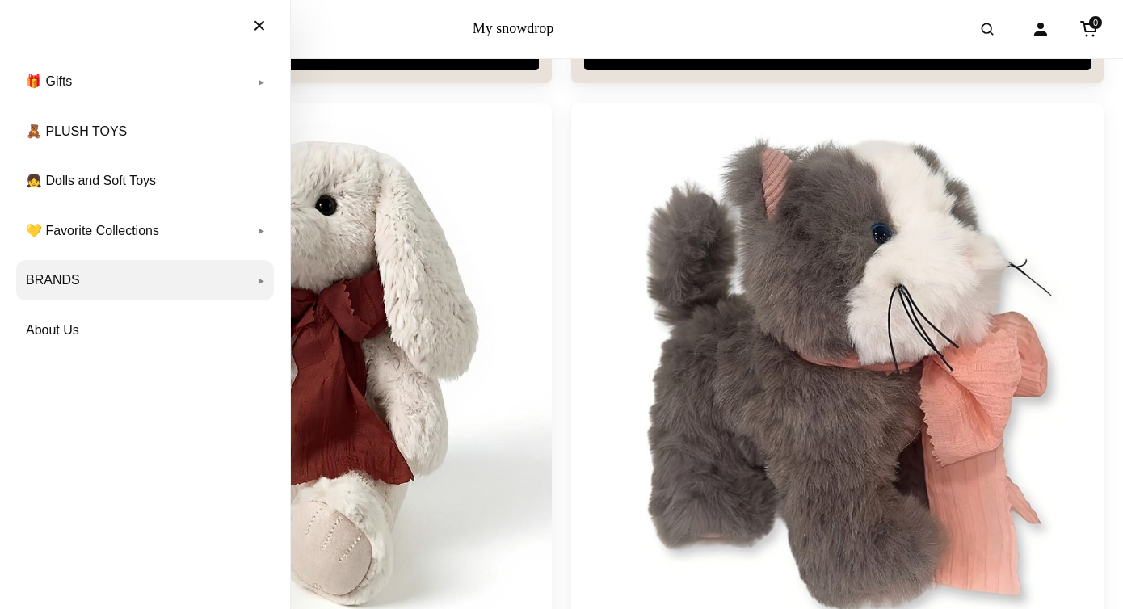
click at [78, 283] on link "BRANDS" at bounding box center [145, 280] width 258 height 40
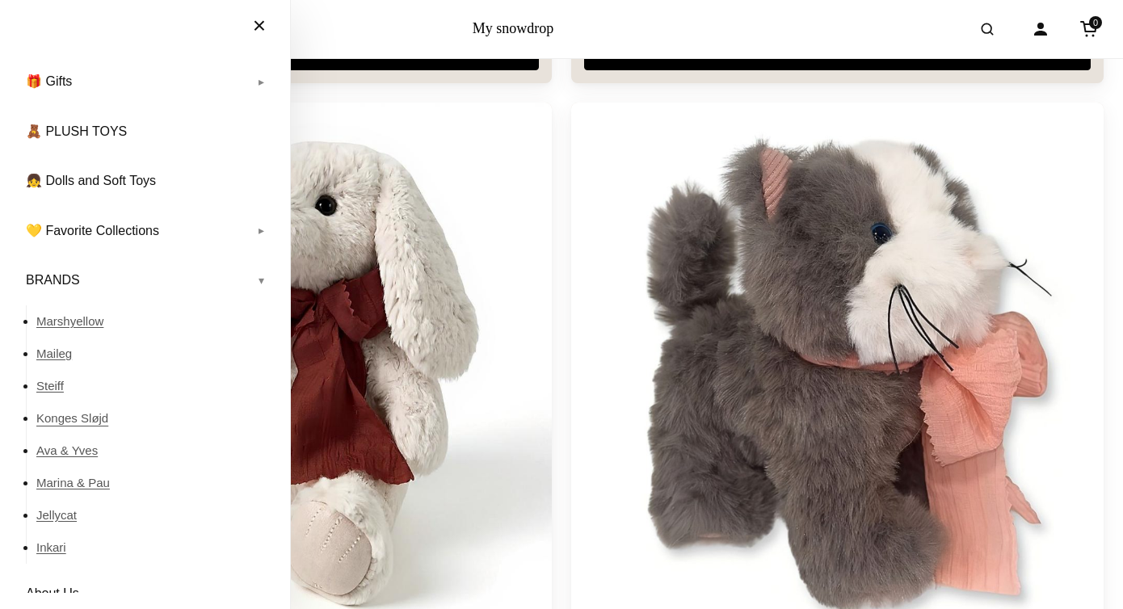
scroll to position [20, 0]
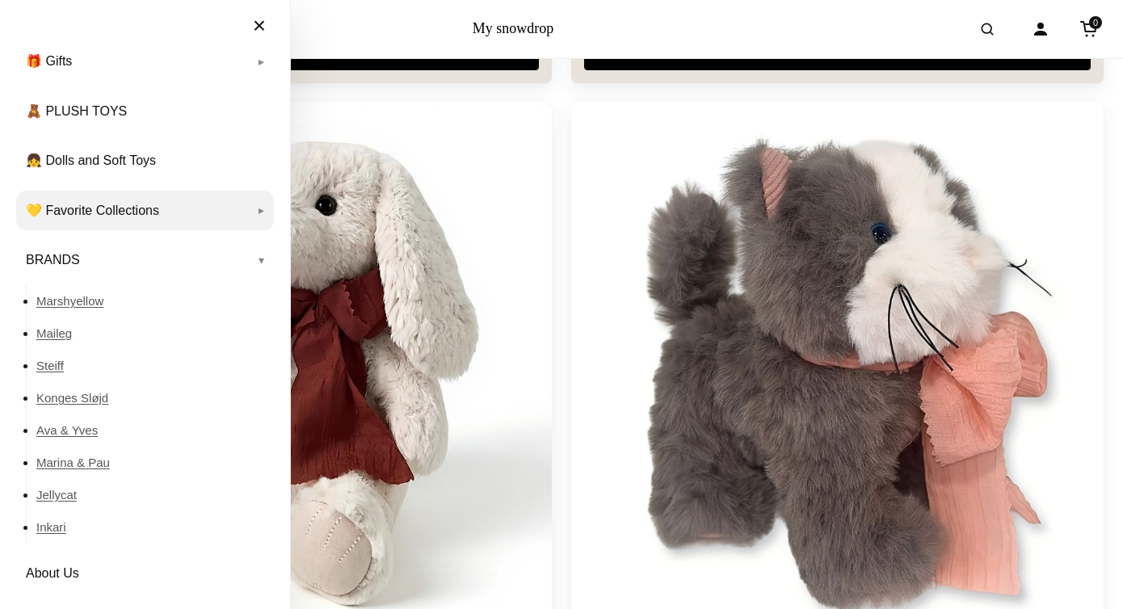
click at [120, 211] on link "💛 Favorite Collections" at bounding box center [145, 211] width 258 height 40
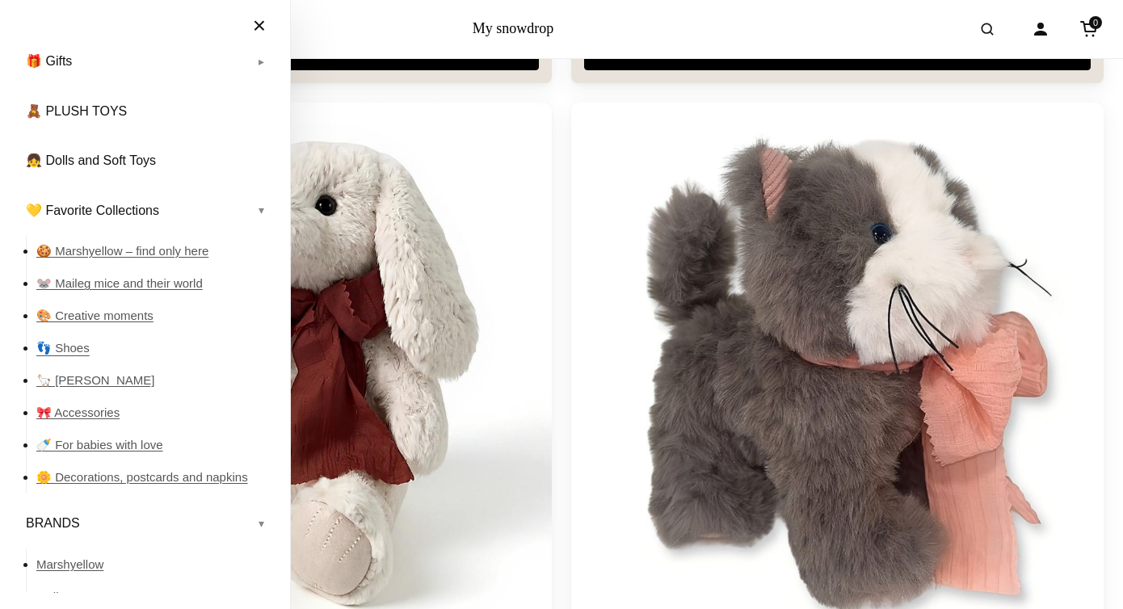
click at [78, 350] on link "👣 Shoes" at bounding box center [154, 348] width 237 height 32
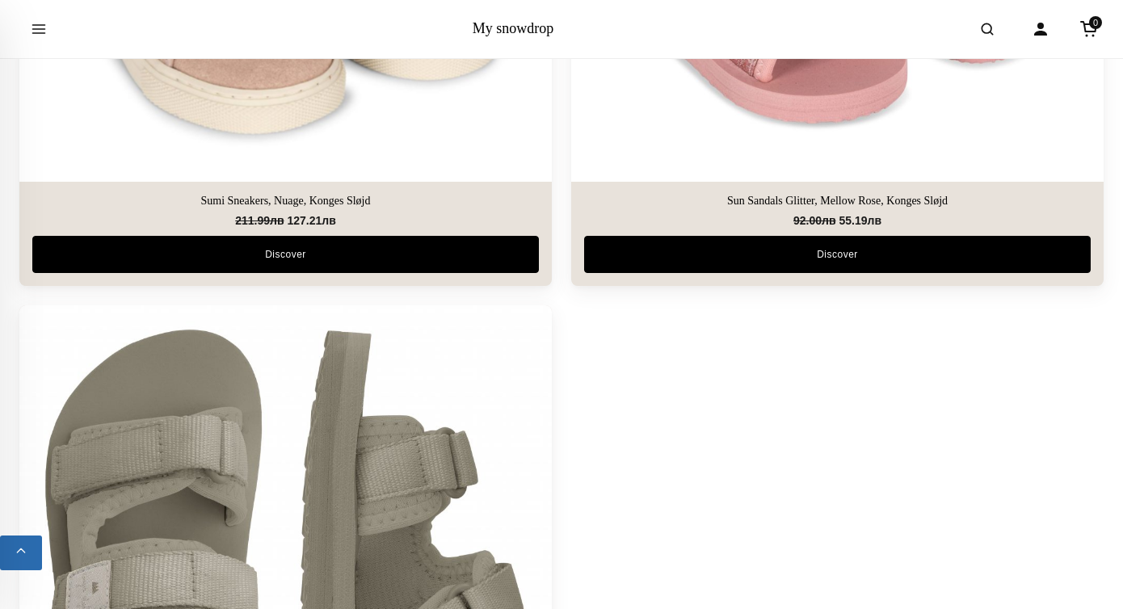
scroll to position [3338, 0]
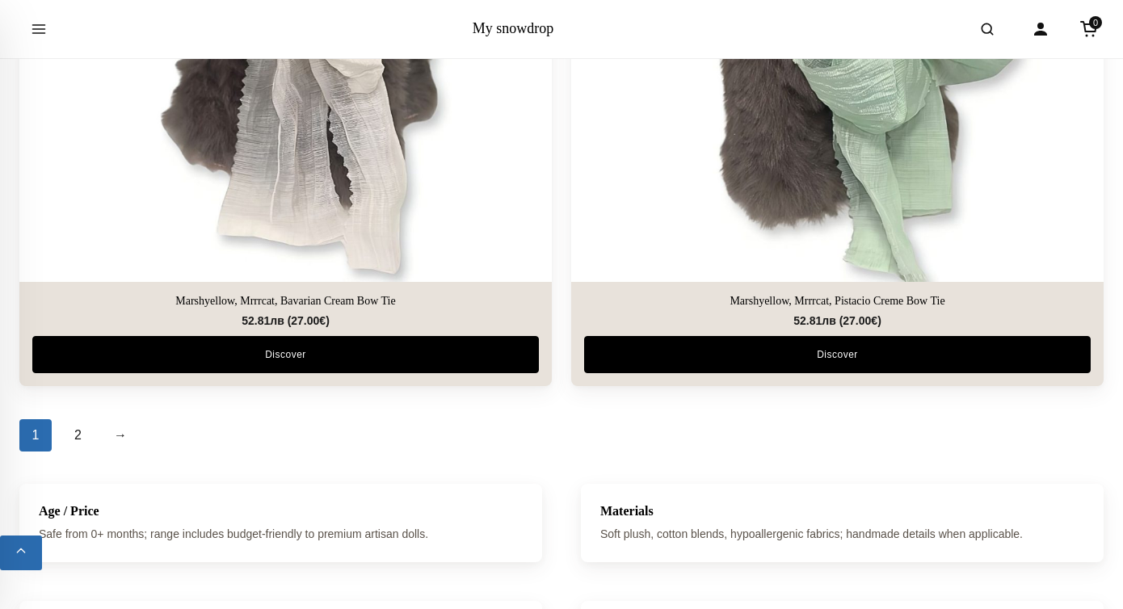
scroll to position [5408, 0]
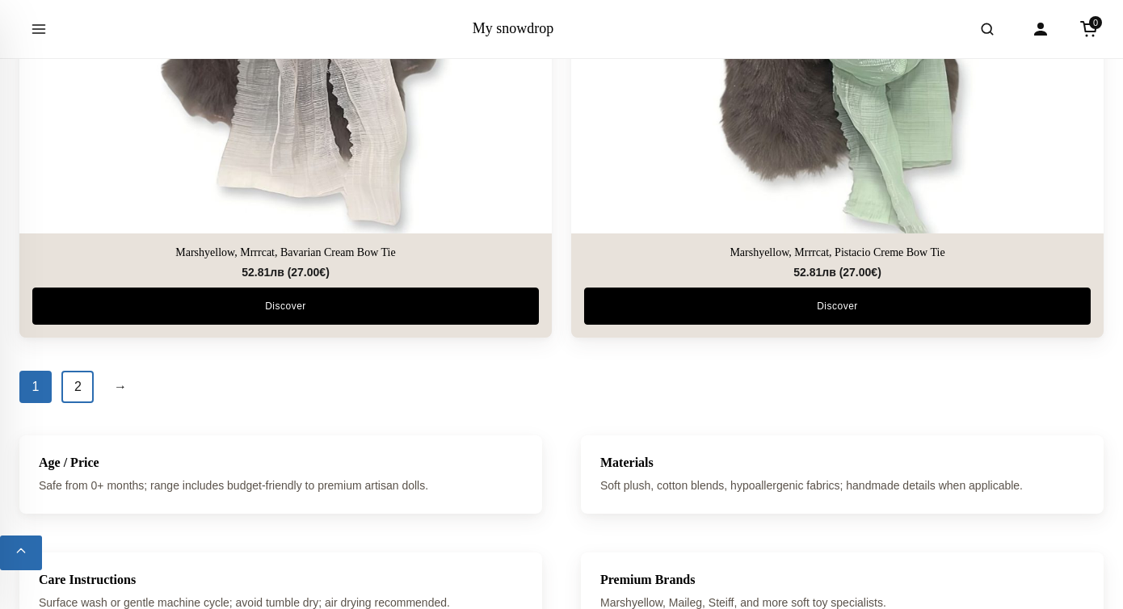
click at [75, 390] on link "2" at bounding box center [77, 387] width 32 height 32
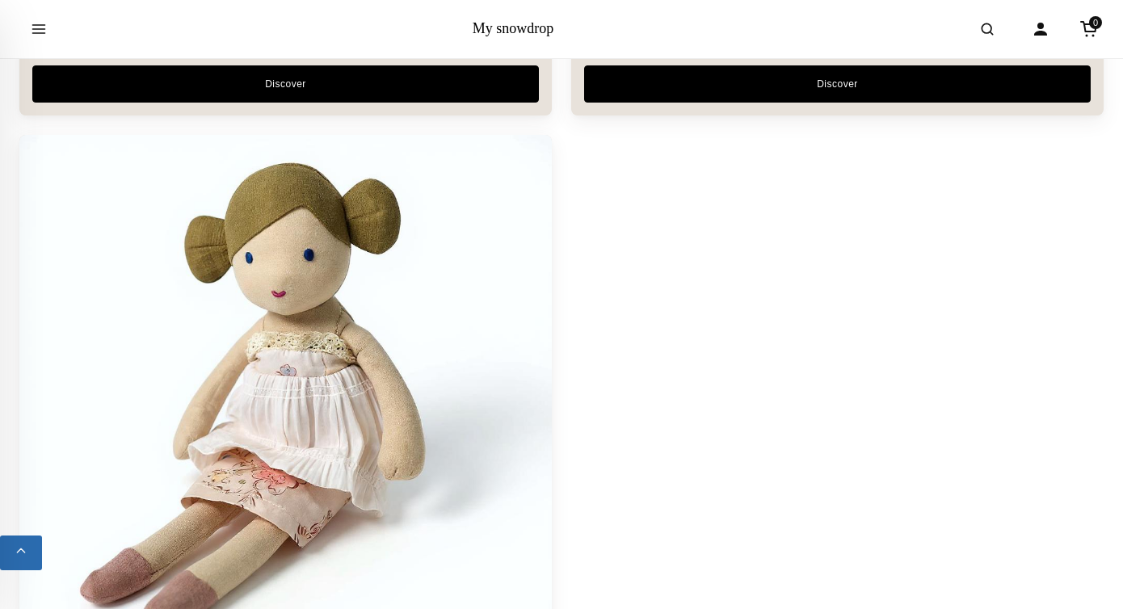
scroll to position [2434, 0]
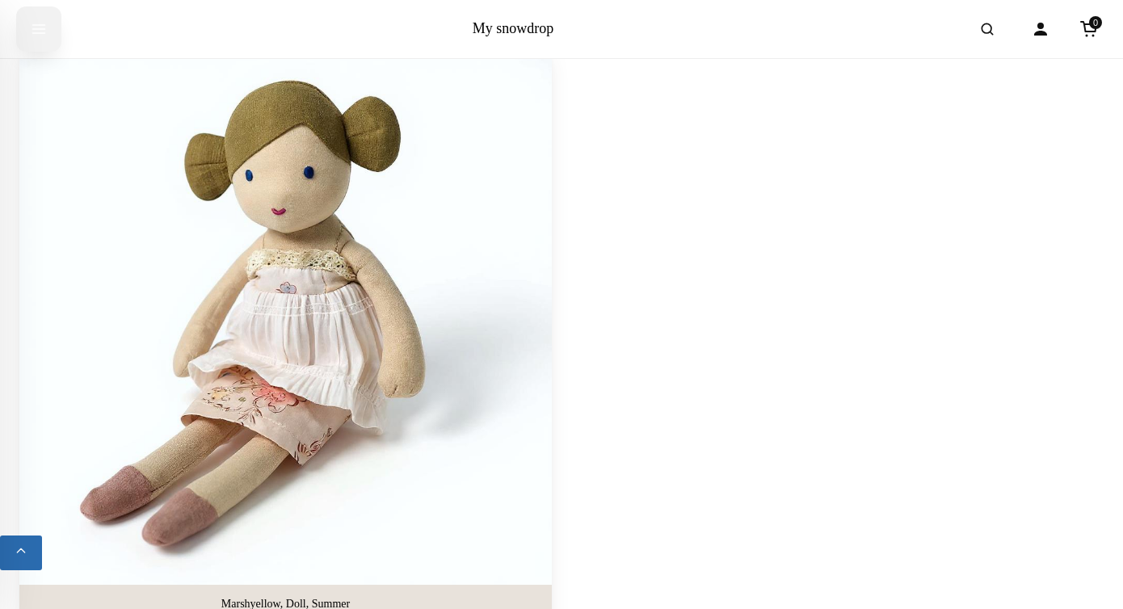
click at [48, 29] on button "Open menu" at bounding box center [38, 28] width 45 height 45
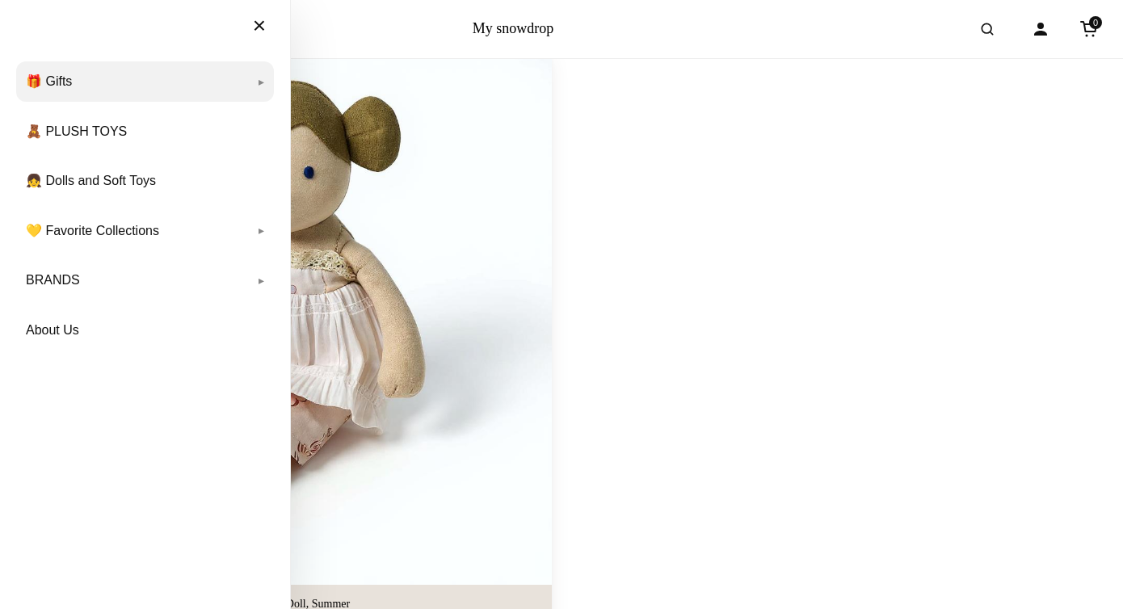
click at [71, 82] on link "🎁 Gifts" at bounding box center [145, 81] width 258 height 40
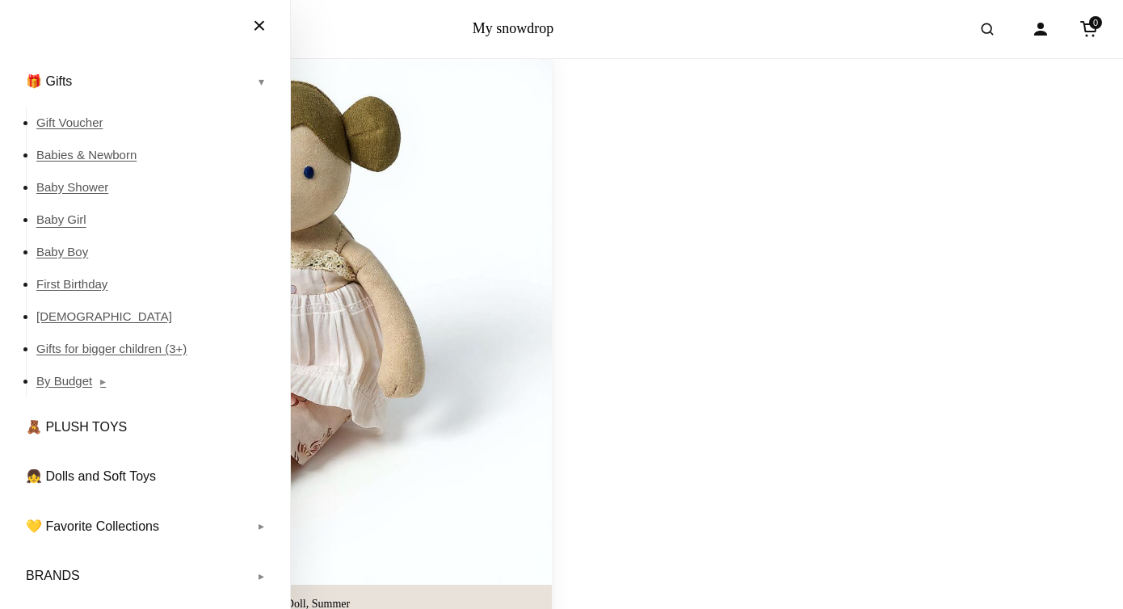
click at [67, 217] on link "Baby Girl" at bounding box center [154, 220] width 237 height 32
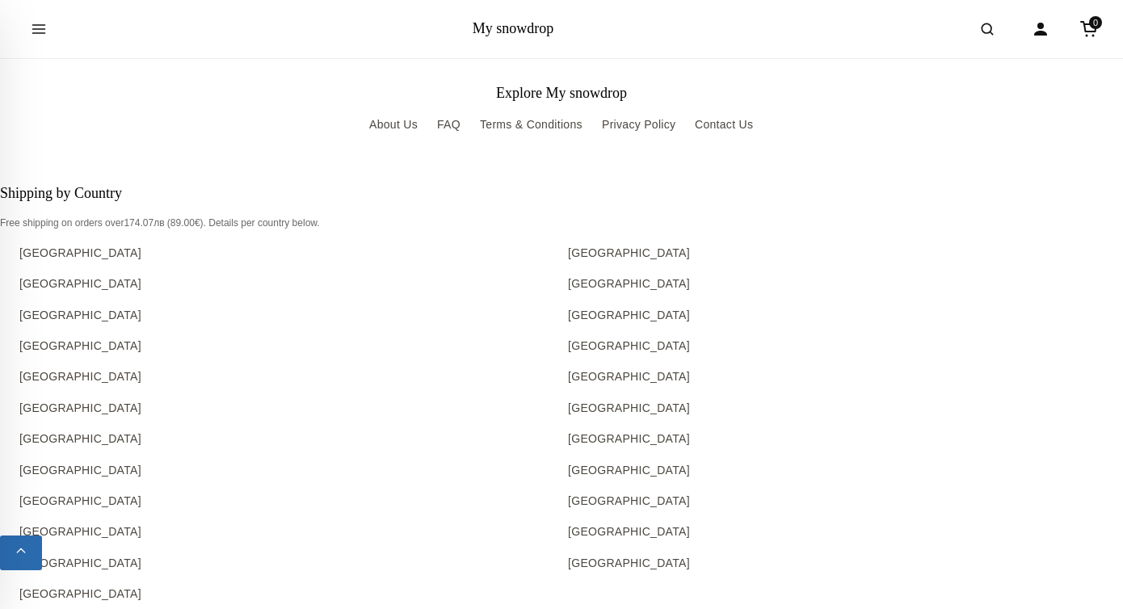
scroll to position [7210, 0]
